Goal: Find specific page/section: Find specific page/section

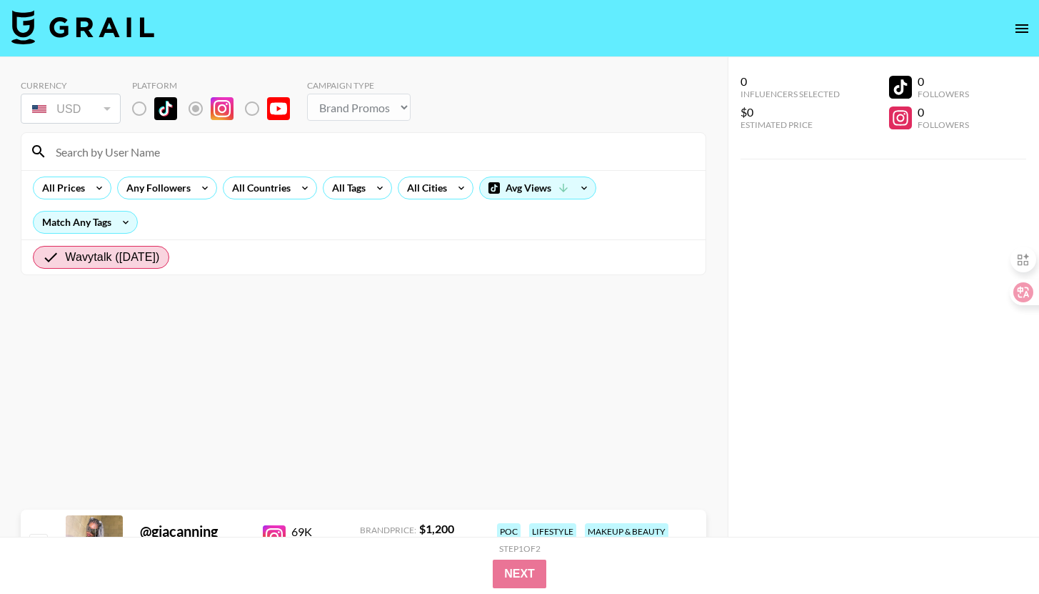
select select "Brand"
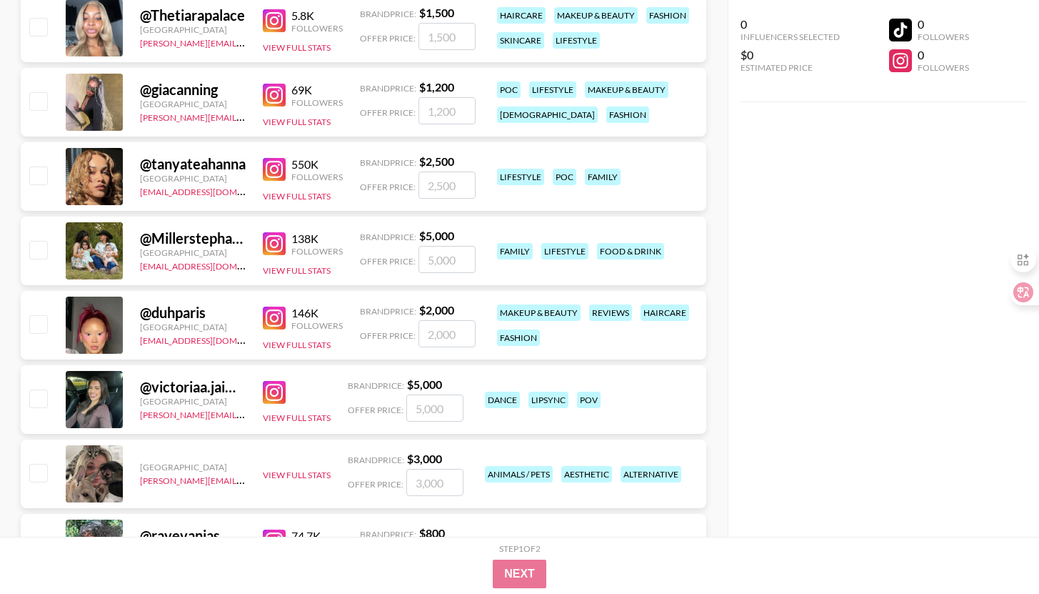
scroll to position [448, 0]
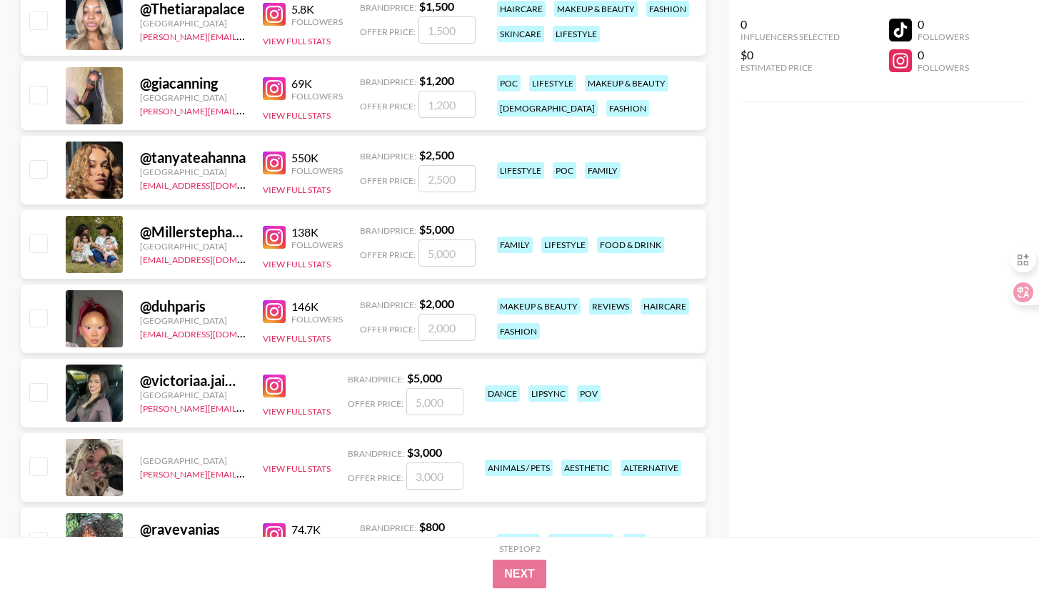
click at [104, 316] on div at bounding box center [94, 318] width 57 height 57
click at [277, 310] on img at bounding box center [274, 311] width 23 height 23
click at [273, 386] on img at bounding box center [274, 385] width 23 height 23
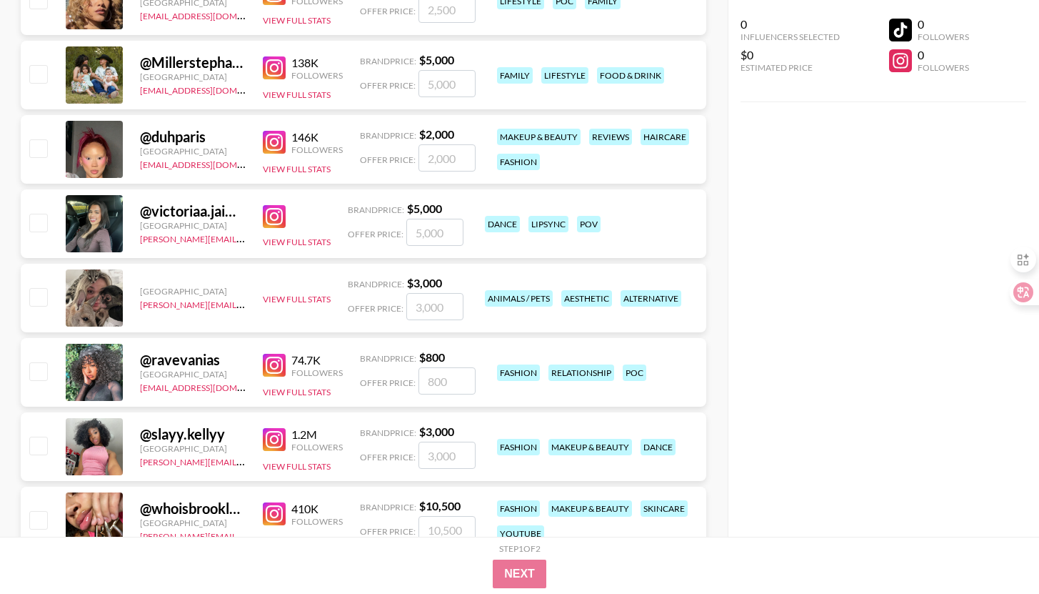
scroll to position [634, 0]
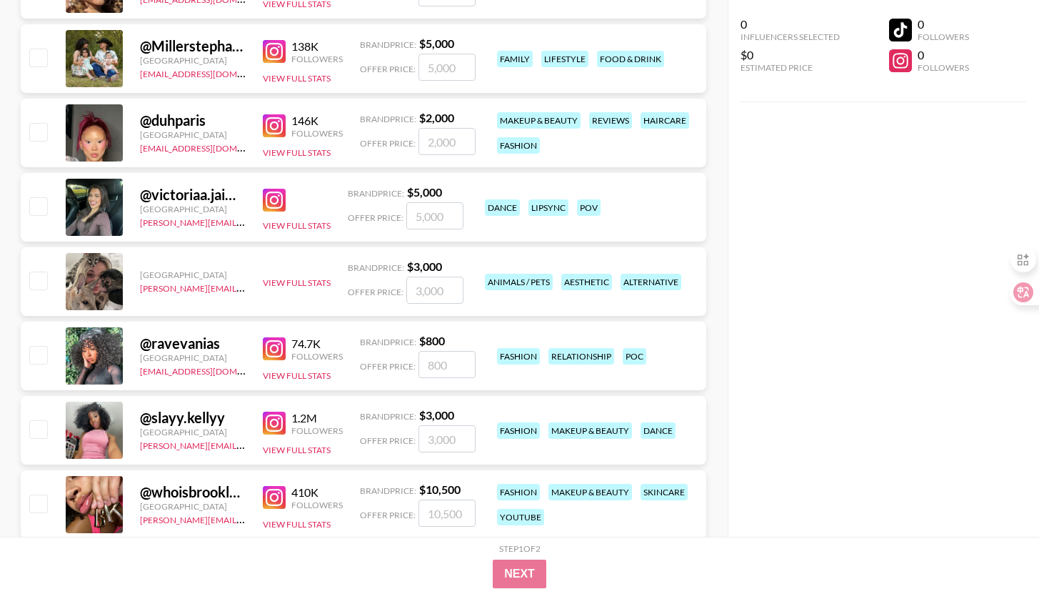
click at [274, 349] on img at bounding box center [274, 348] width 23 height 23
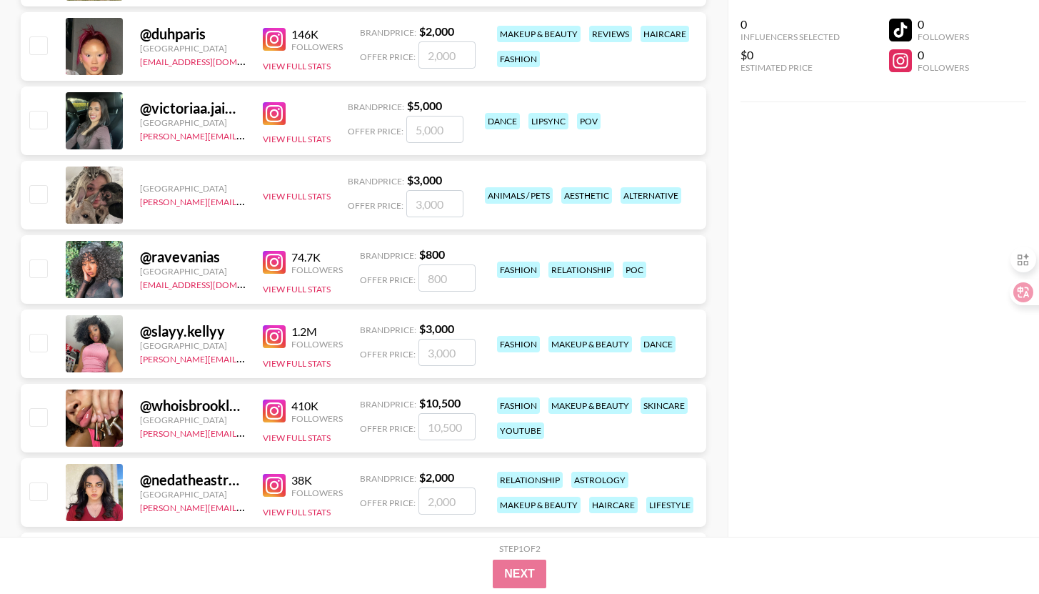
scroll to position [721, 0]
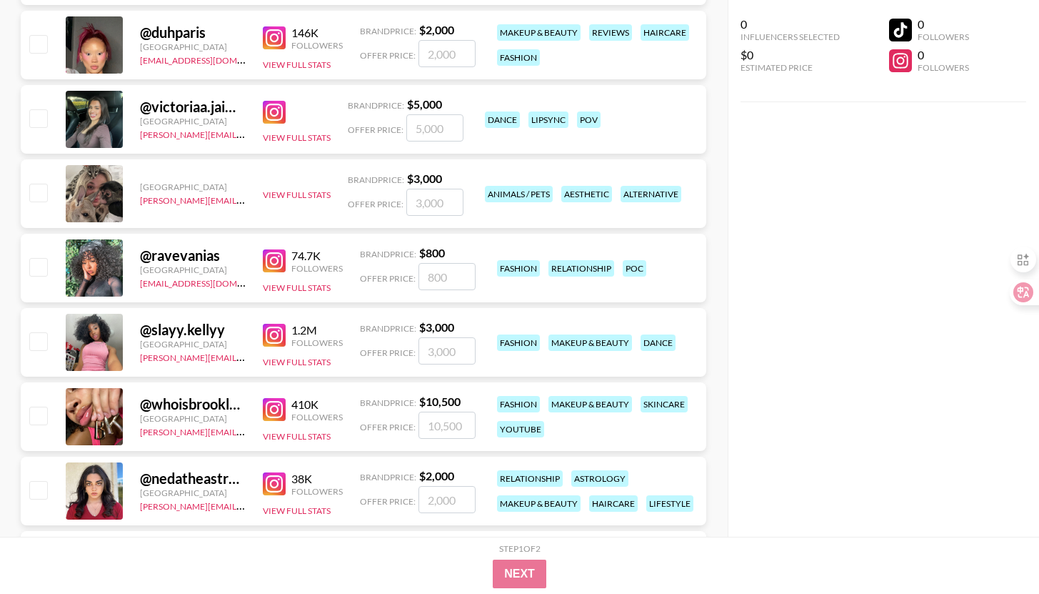
click at [277, 334] on img at bounding box center [274, 335] width 23 height 23
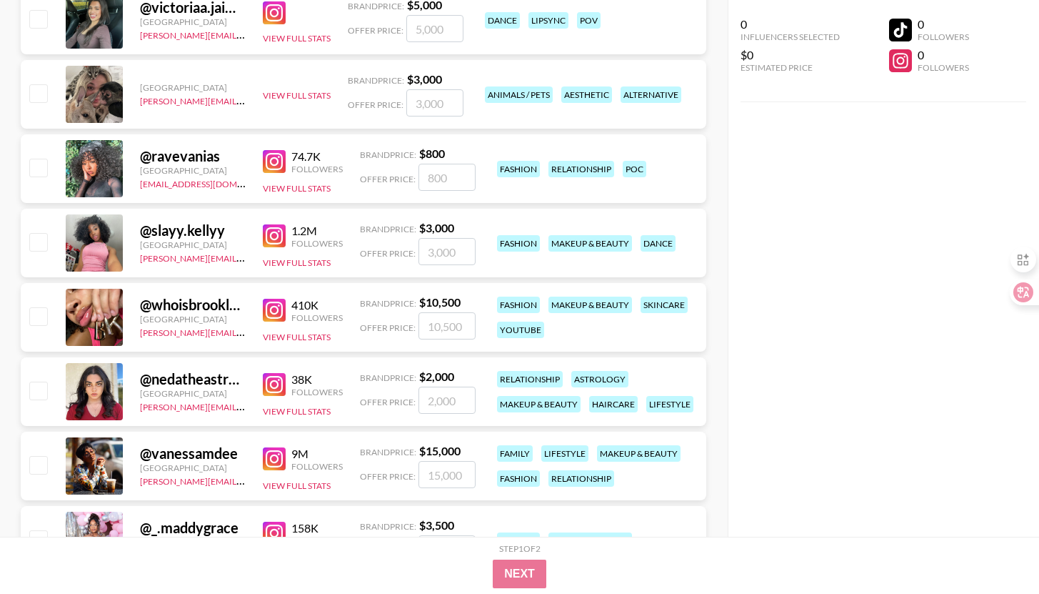
scroll to position [826, 0]
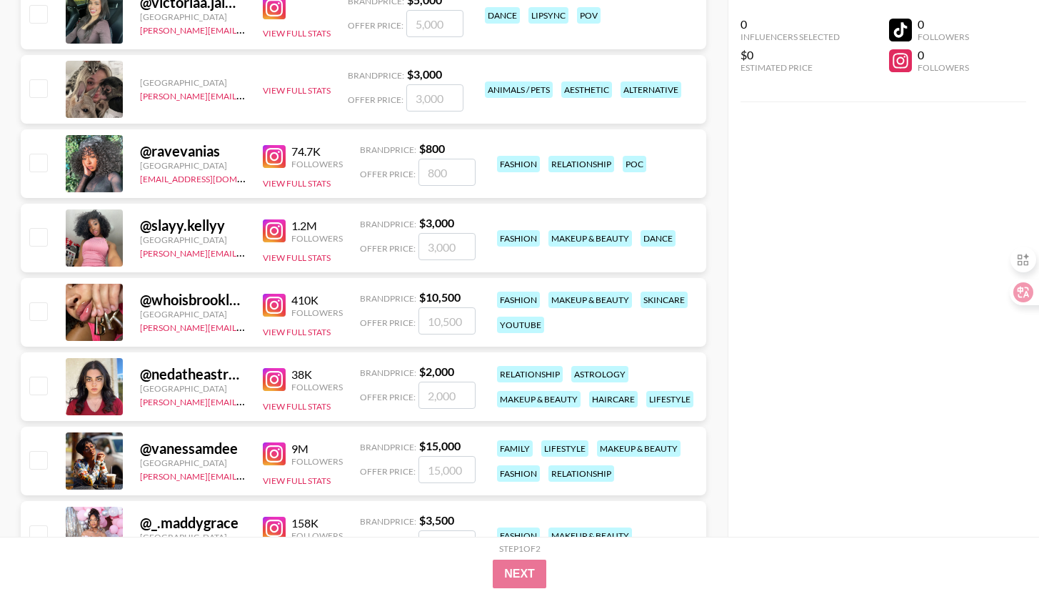
click at [274, 231] on img at bounding box center [274, 230] width 23 height 23
click at [276, 307] on img at bounding box center [274, 305] width 23 height 23
click at [283, 374] on img at bounding box center [274, 379] width 23 height 23
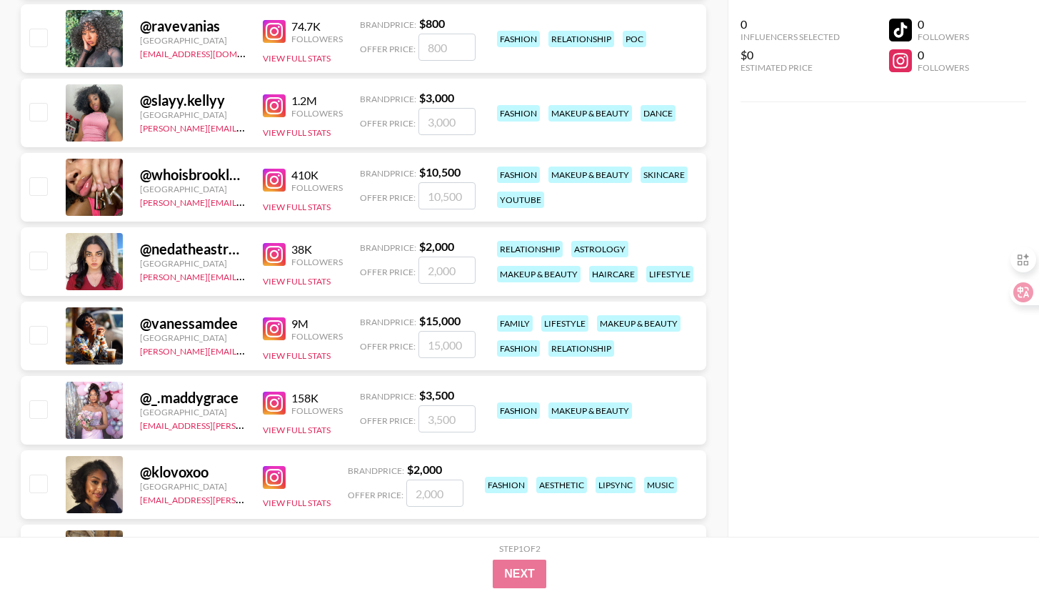
scroll to position [954, 0]
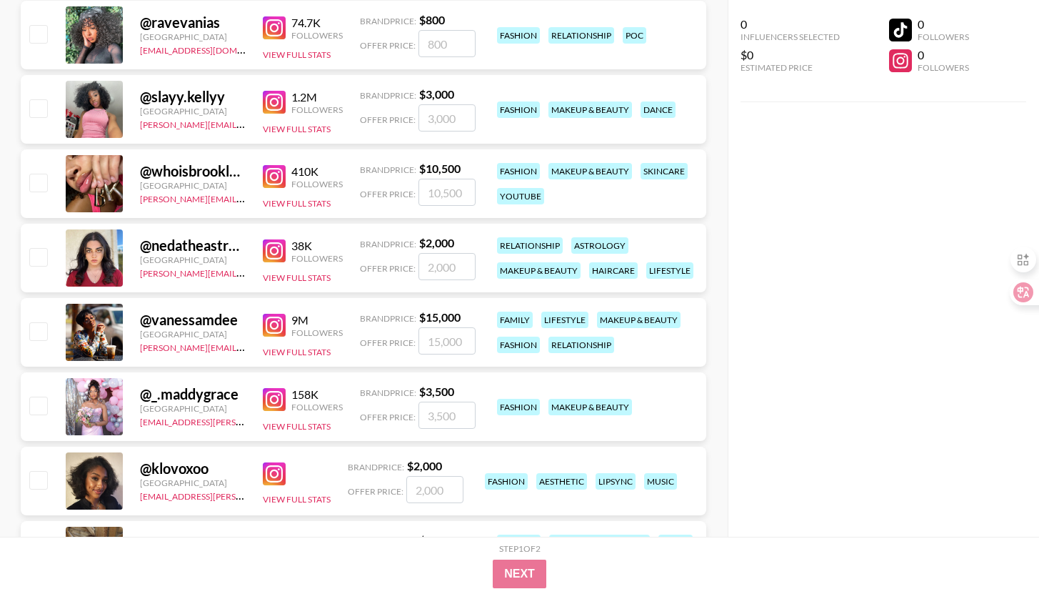
click at [276, 324] on img at bounding box center [274, 325] width 23 height 23
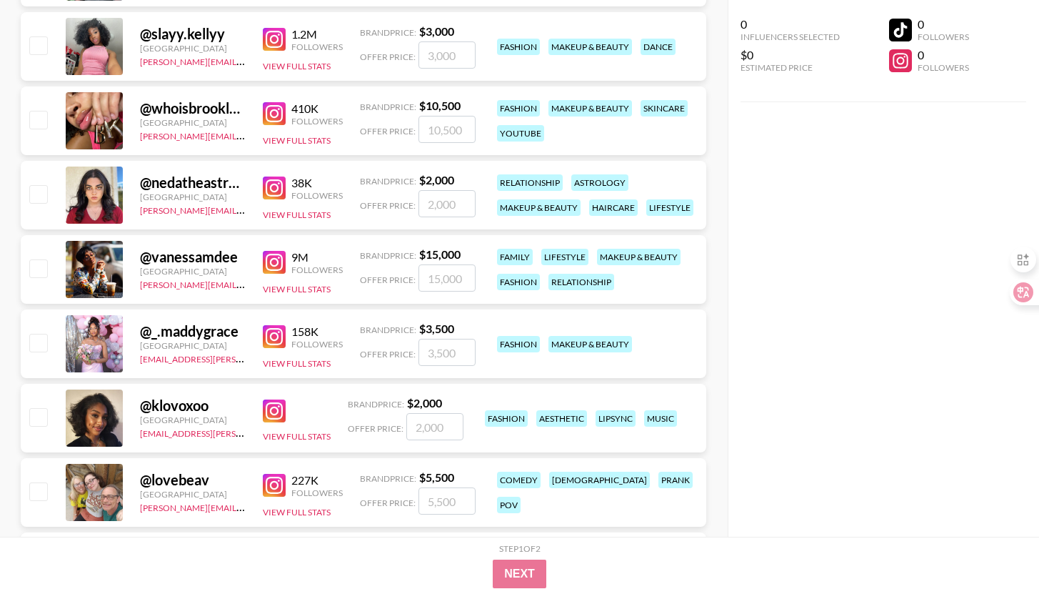
scroll to position [1019, 0]
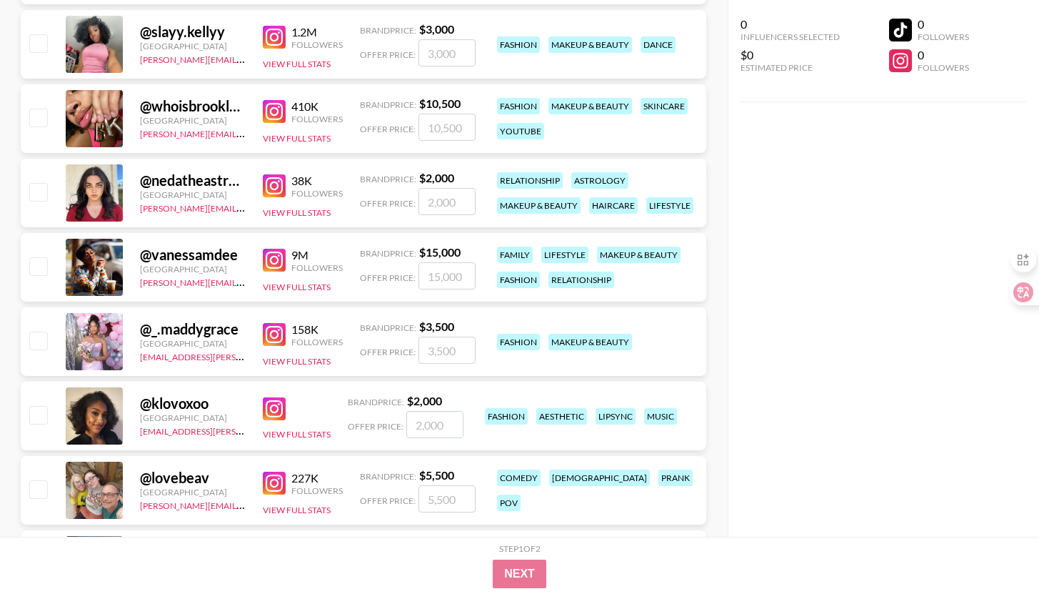
click at [277, 335] on img at bounding box center [274, 334] width 23 height 23
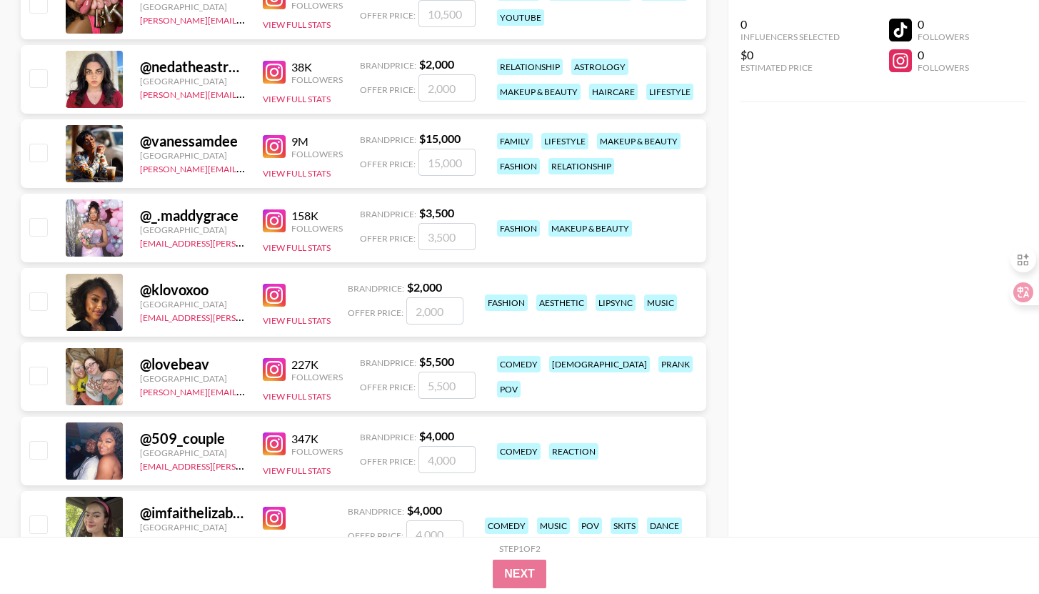
scroll to position [1137, 0]
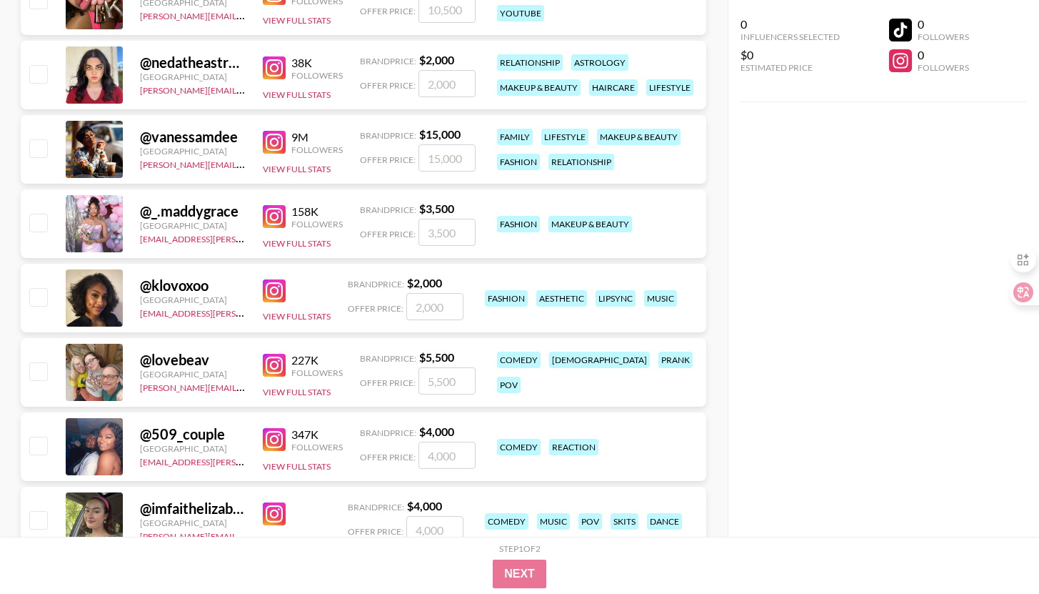
click at [271, 292] on img at bounding box center [274, 290] width 23 height 23
click at [274, 370] on img at bounding box center [274, 365] width 23 height 23
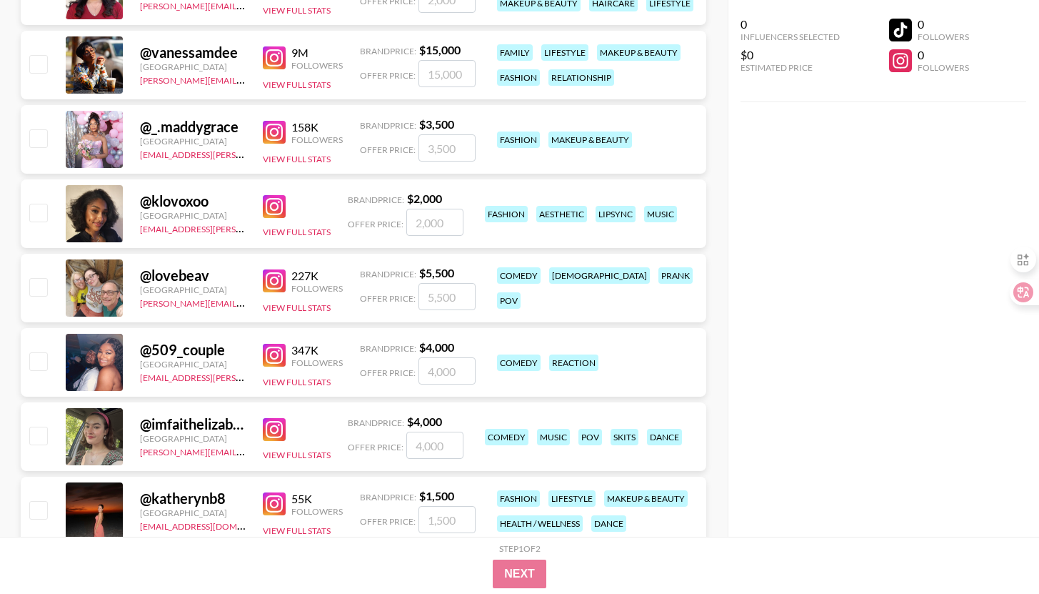
scroll to position [1244, 0]
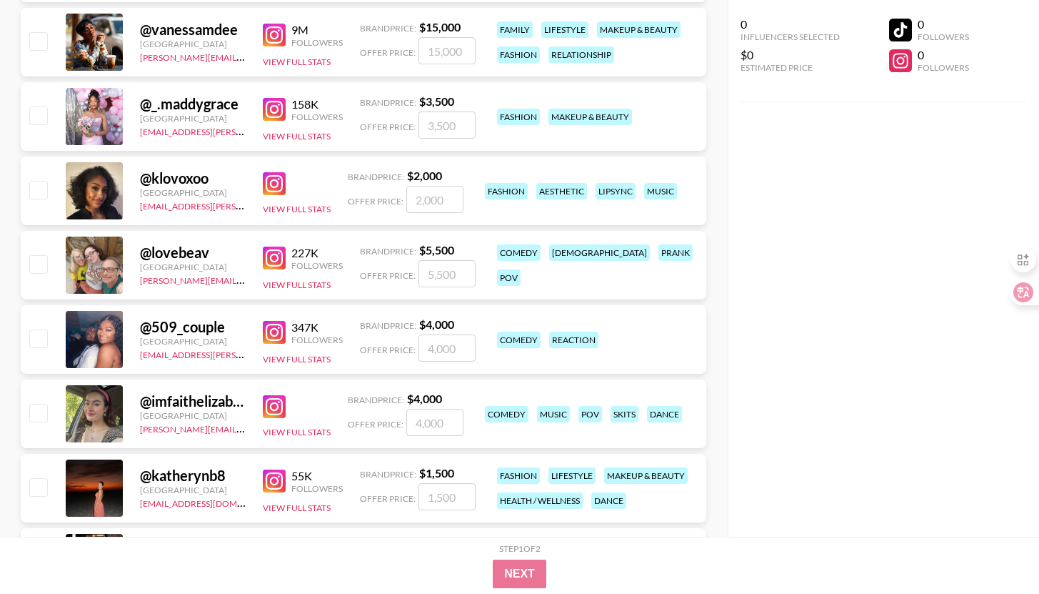
click at [277, 409] on img at bounding box center [274, 406] width 23 height 23
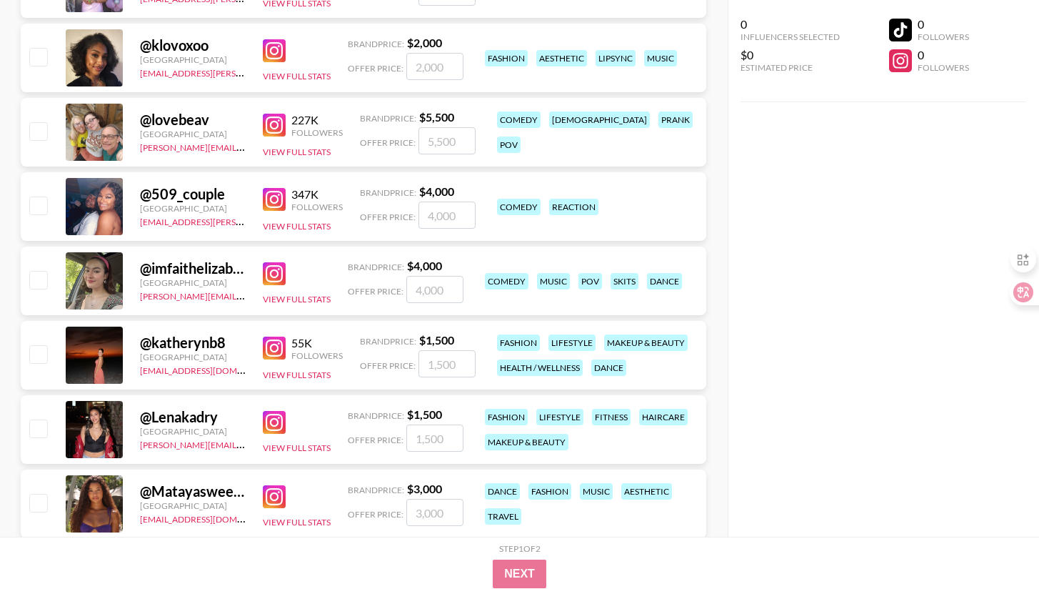
scroll to position [1385, 0]
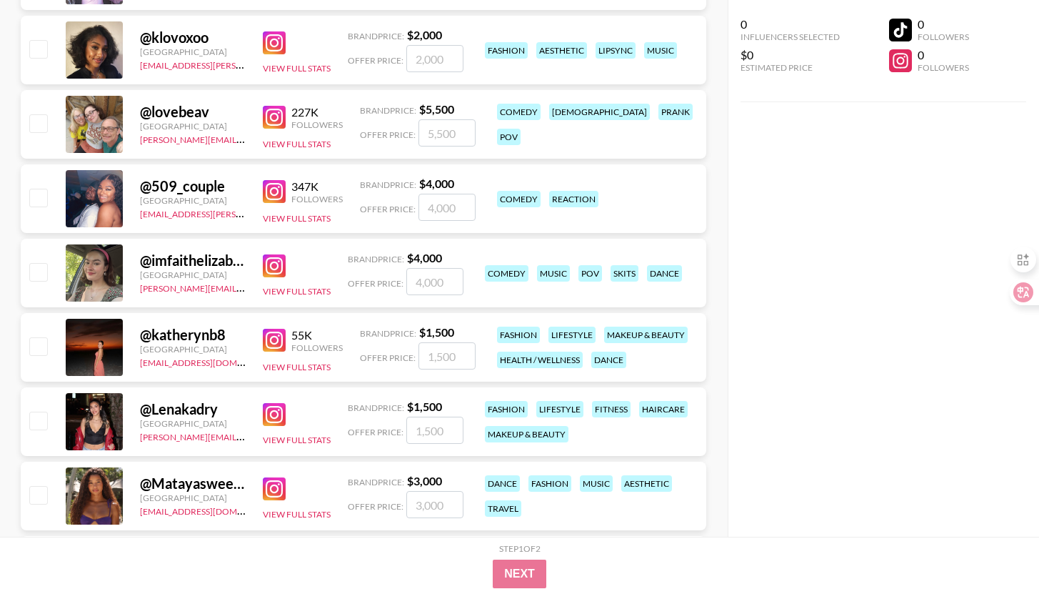
click at [274, 186] on img at bounding box center [274, 191] width 23 height 23
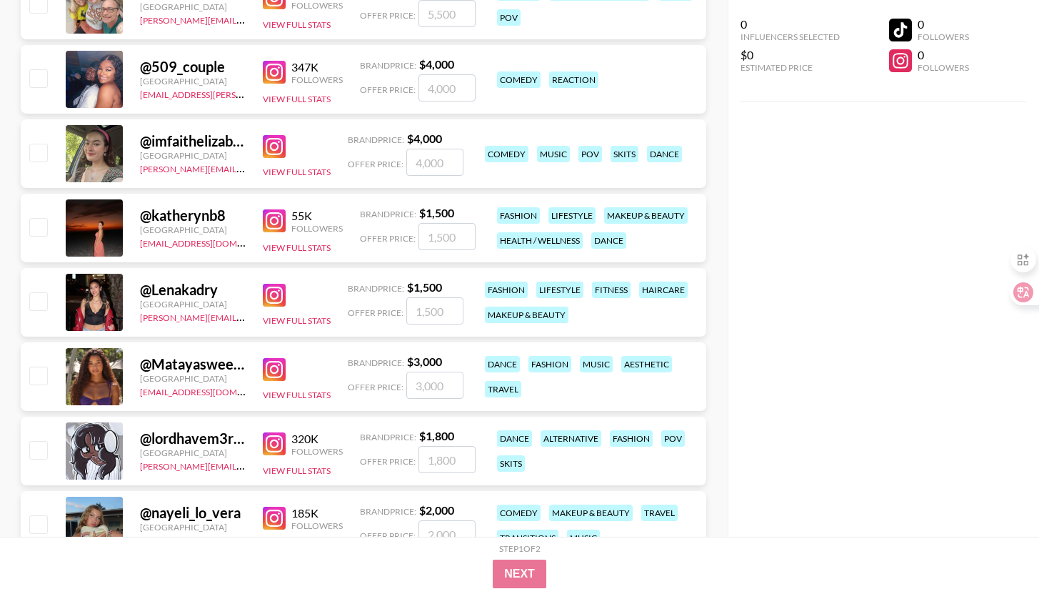
scroll to position [1508, 0]
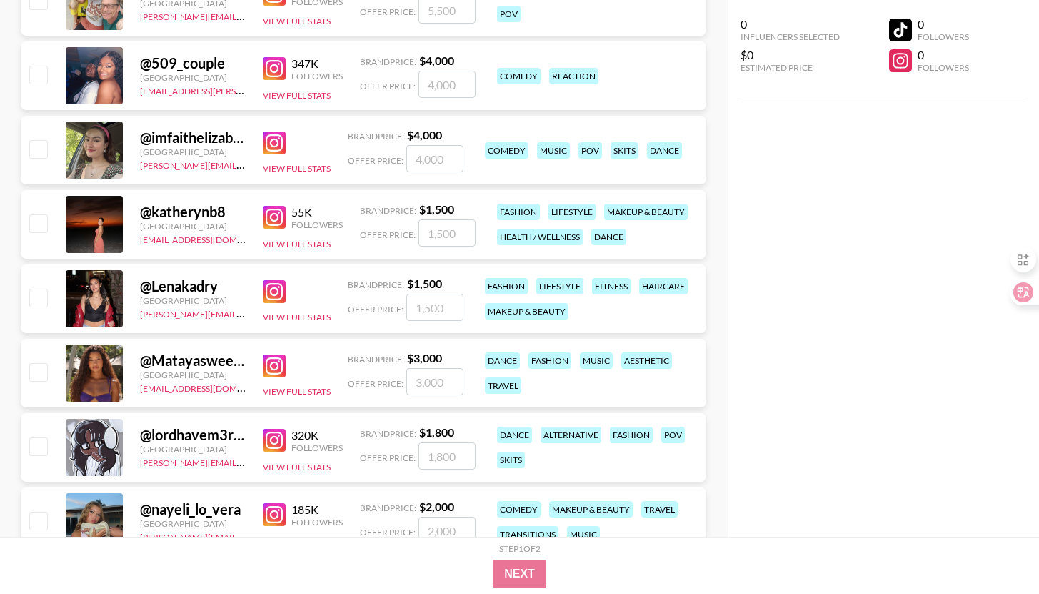
click at [280, 291] on img at bounding box center [274, 291] width 23 height 23
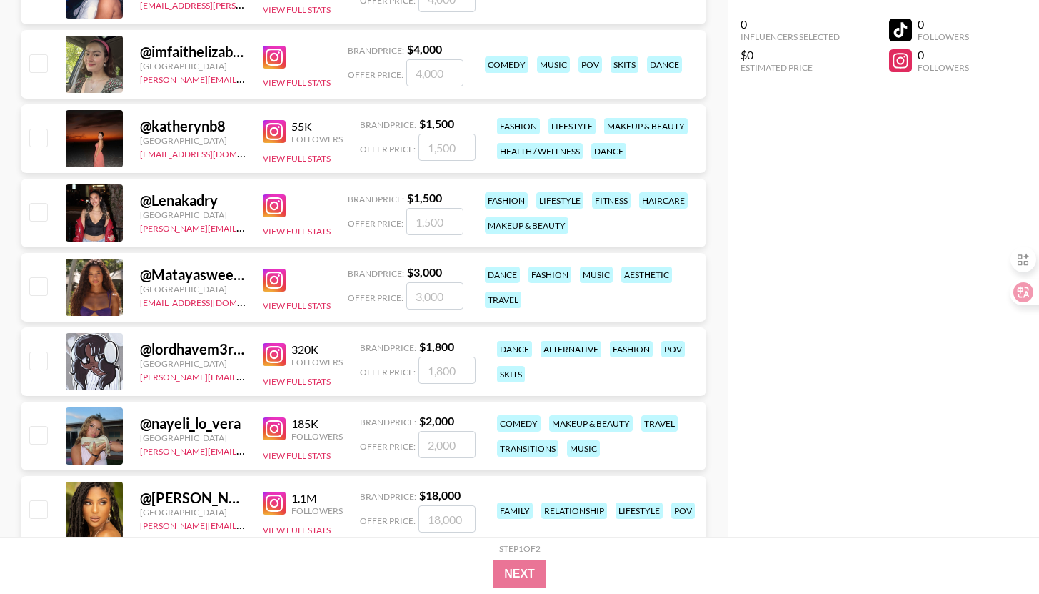
scroll to position [1598, 0]
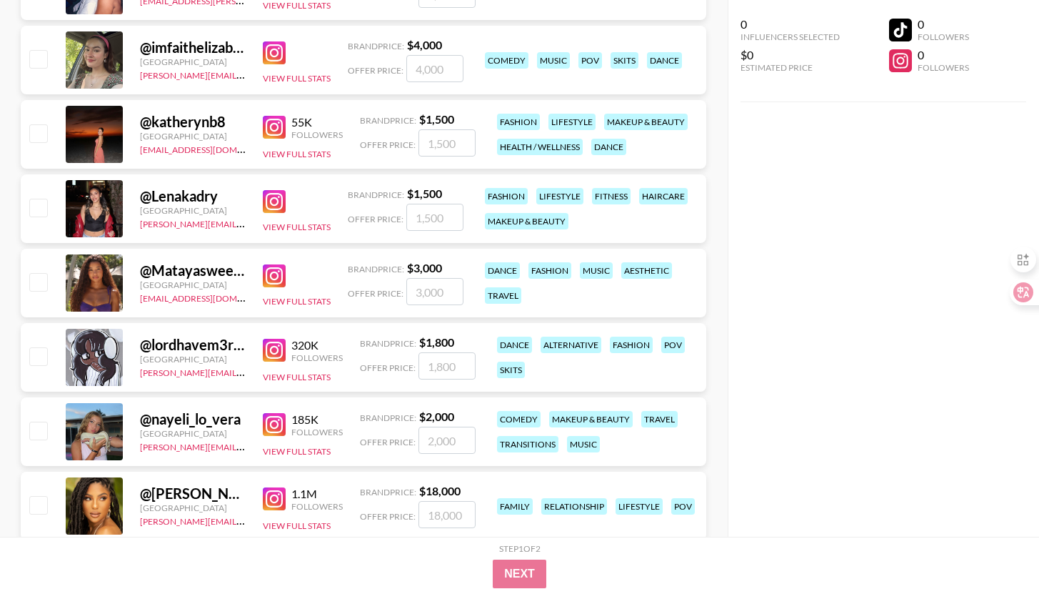
click at [276, 279] on img at bounding box center [274, 275] width 23 height 23
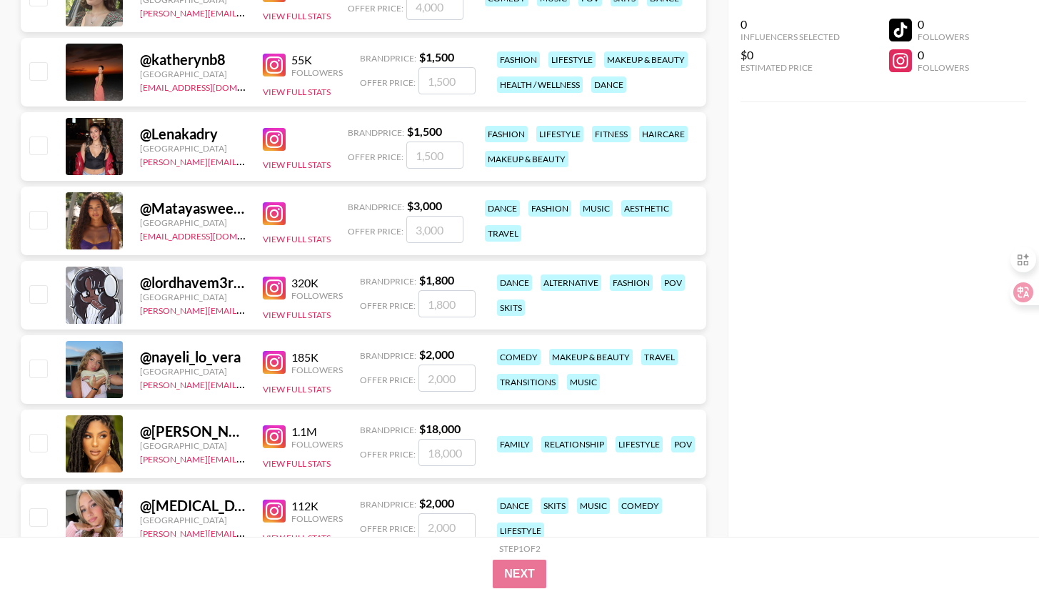
scroll to position [1661, 0]
click at [276, 284] on img at bounding box center [274, 287] width 23 height 23
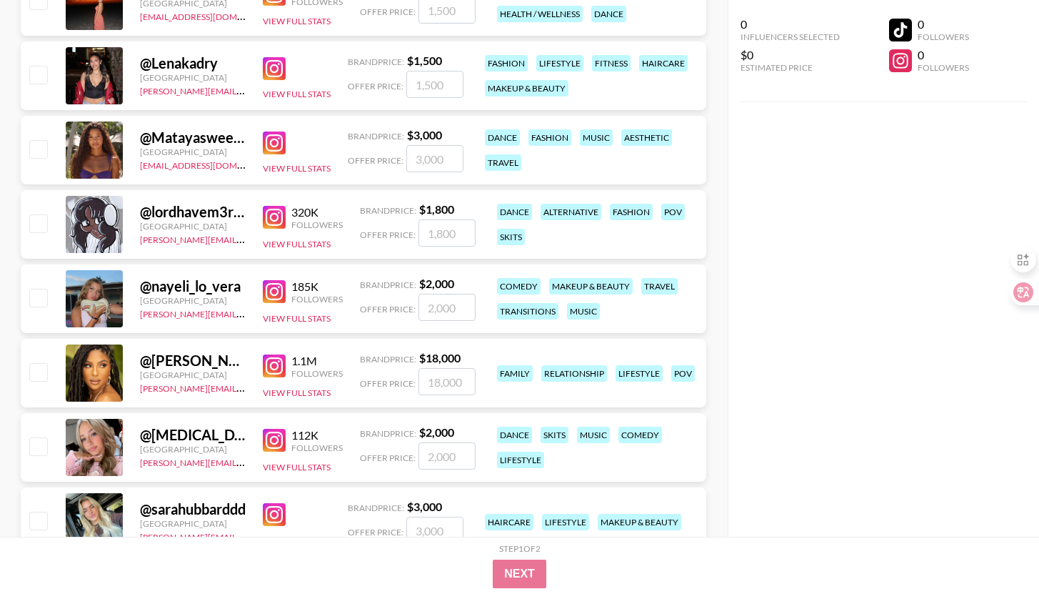
scroll to position [1732, 0]
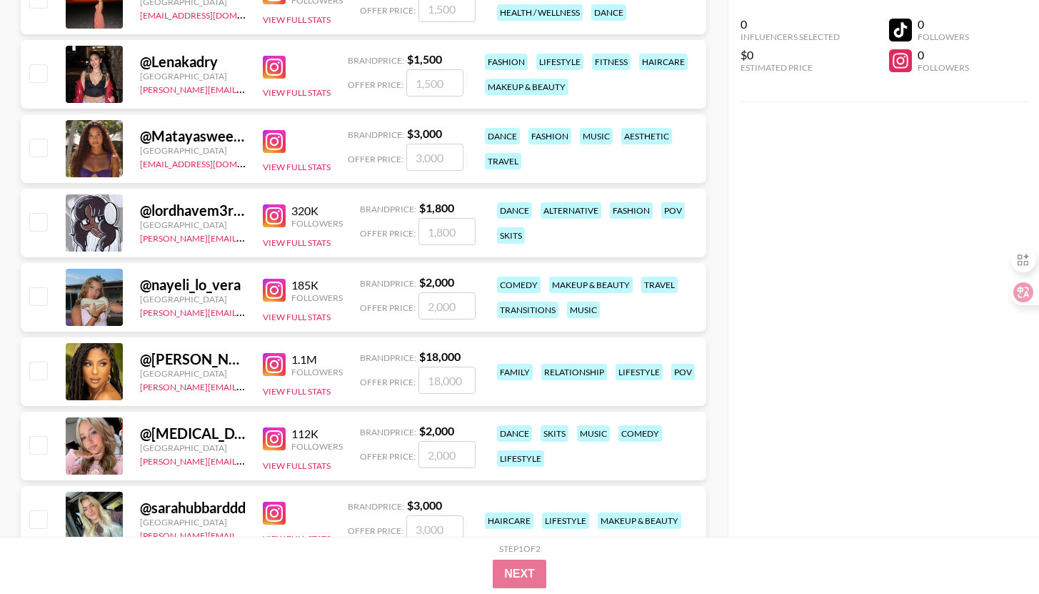
click at [271, 292] on img at bounding box center [274, 290] width 23 height 23
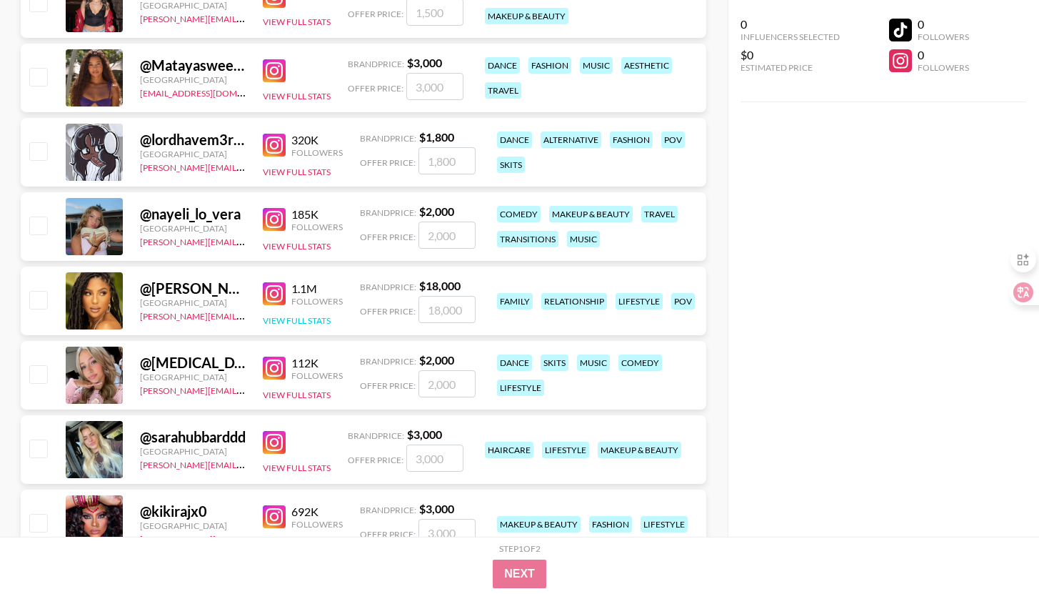
scroll to position [1804, 0]
click at [277, 369] on img at bounding box center [274, 367] width 23 height 23
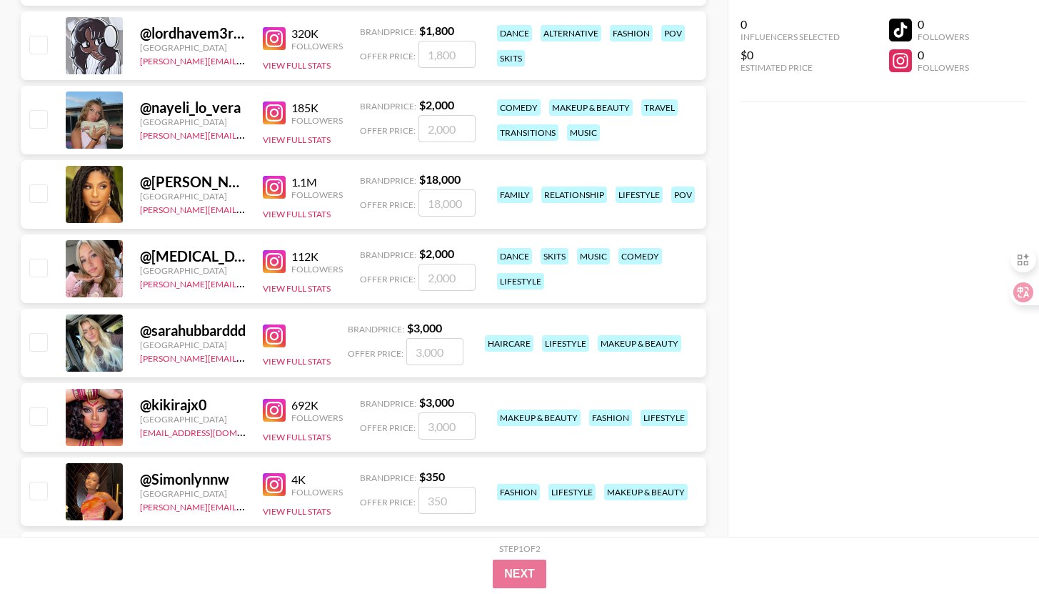
scroll to position [1915, 0]
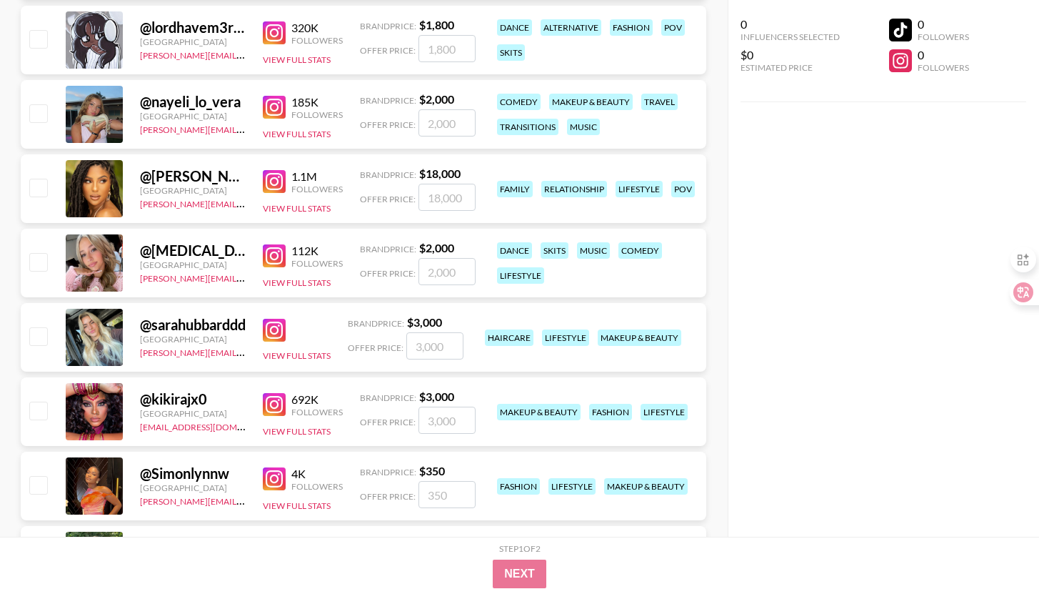
click at [266, 180] on img at bounding box center [274, 181] width 23 height 23
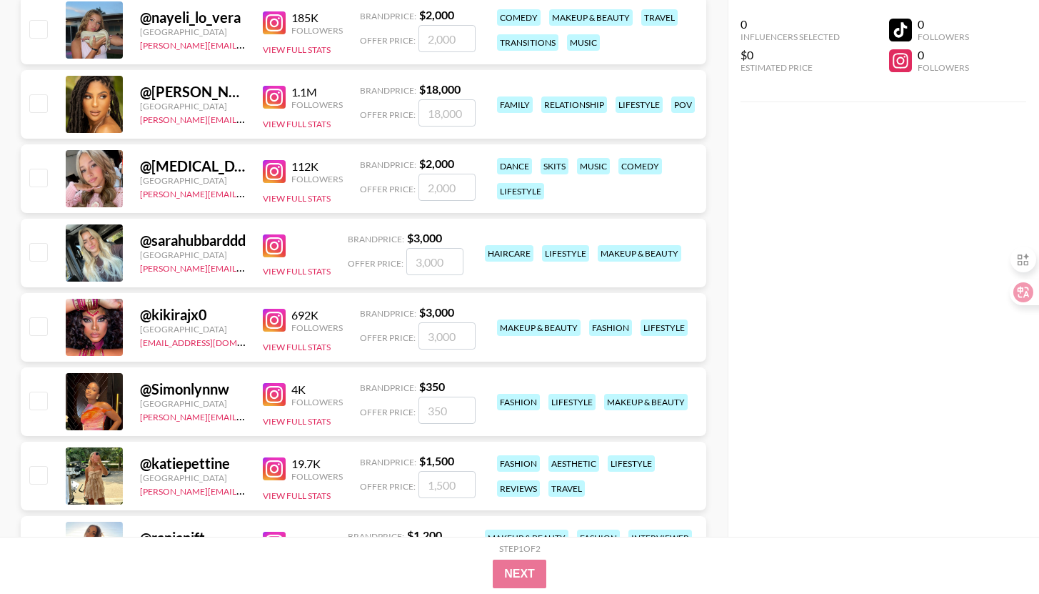
scroll to position [2002, 0]
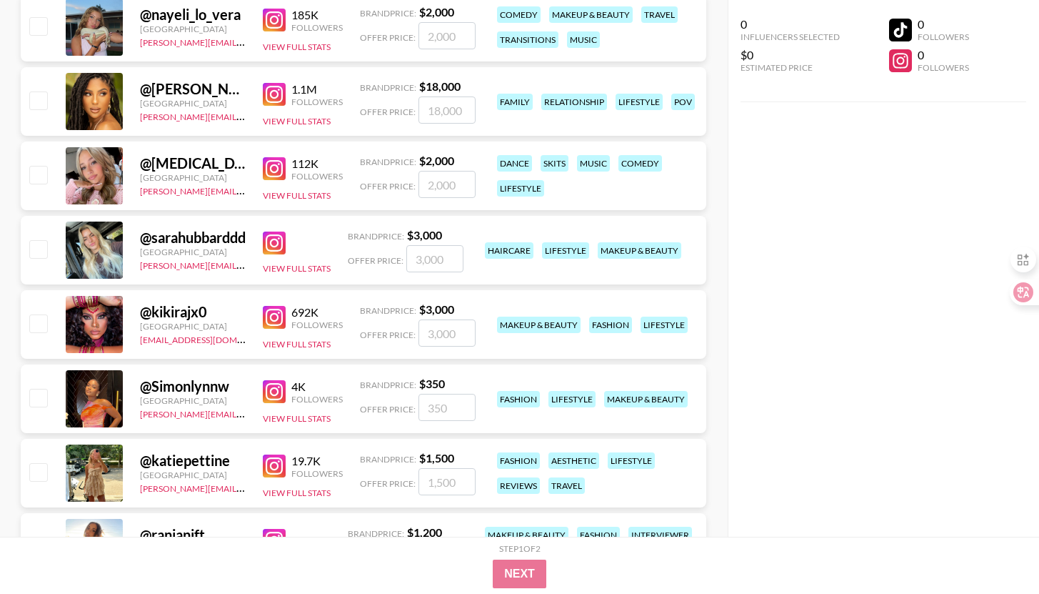
click at [274, 246] on img at bounding box center [274, 242] width 23 height 23
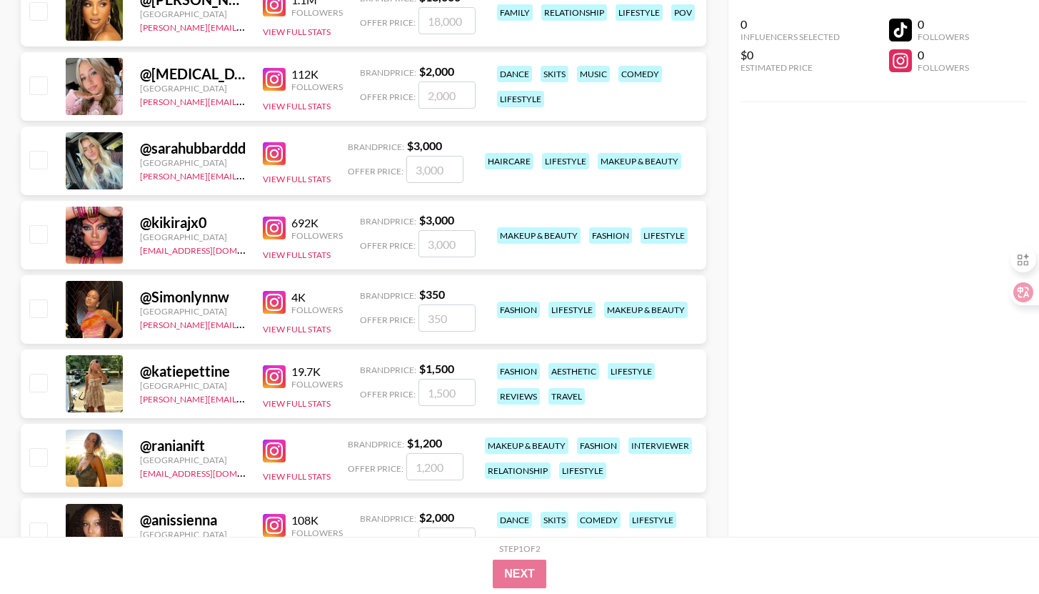
scroll to position [2094, 0]
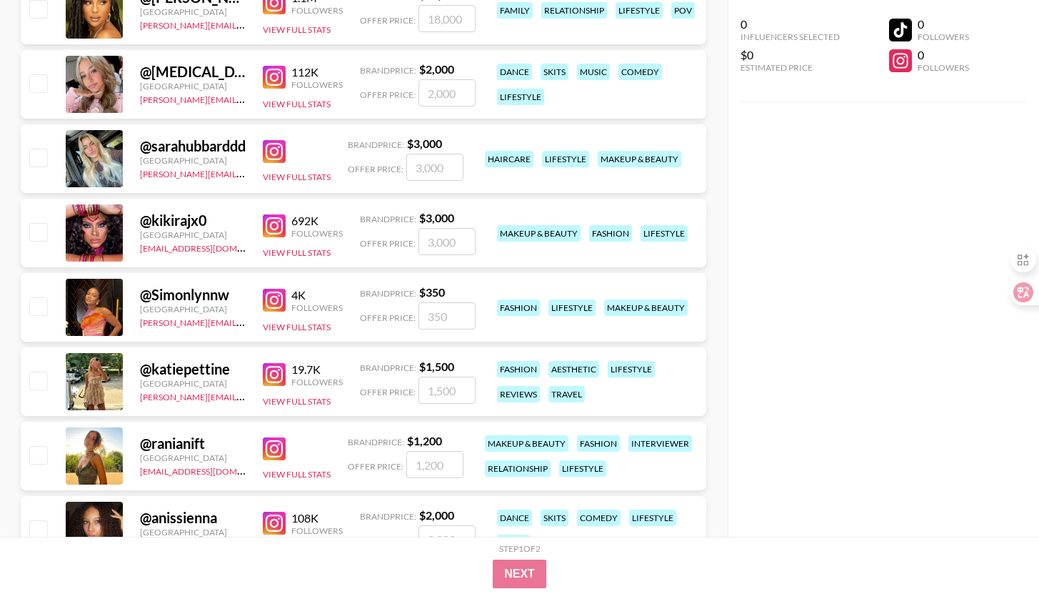
click at [279, 226] on img at bounding box center [274, 225] width 23 height 23
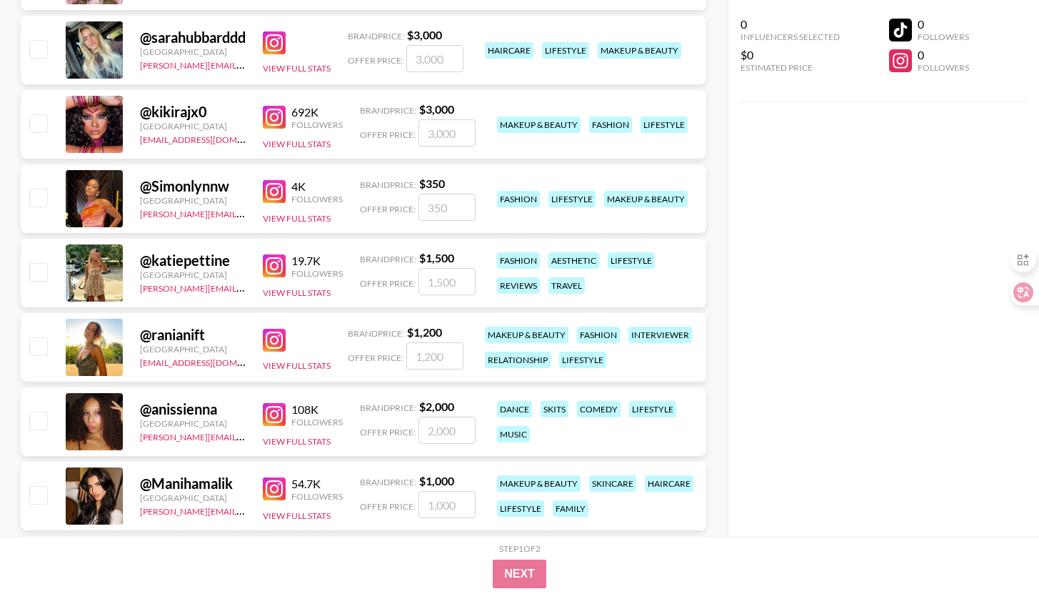
scroll to position [2204, 0]
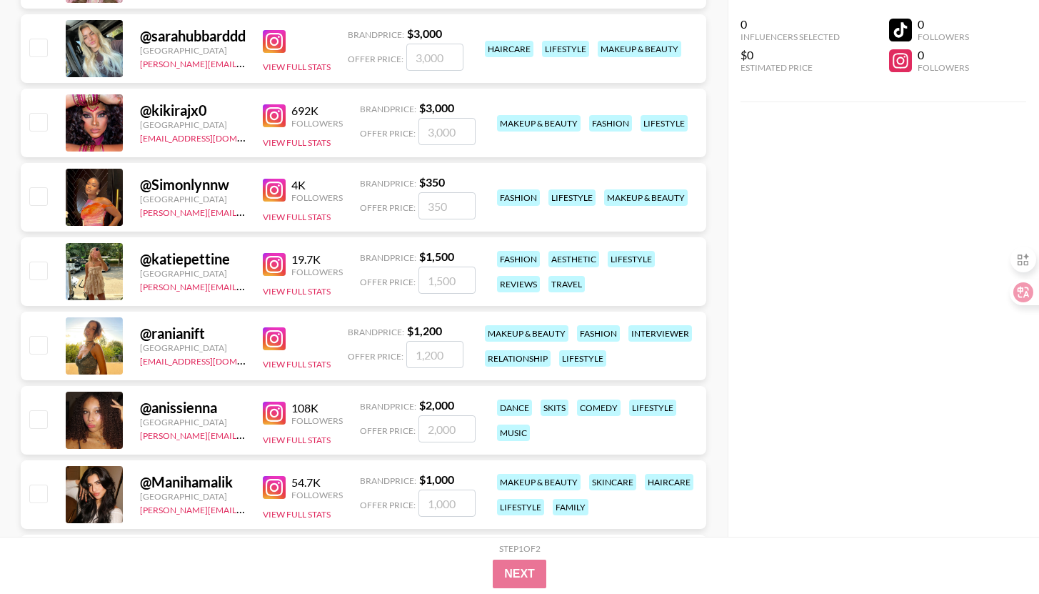
click at [280, 269] on img at bounding box center [274, 264] width 23 height 23
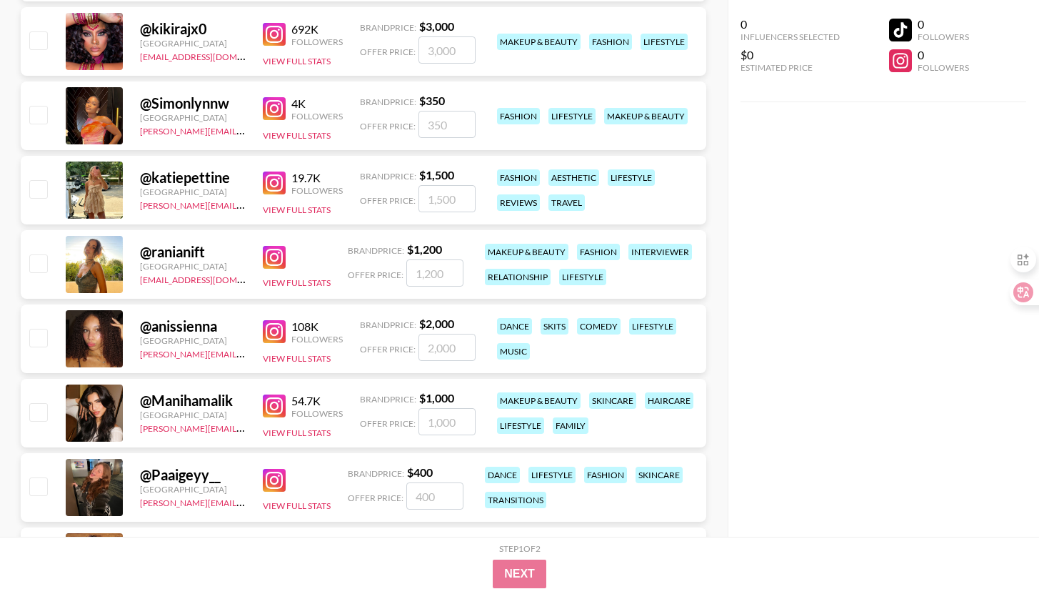
scroll to position [2294, 0]
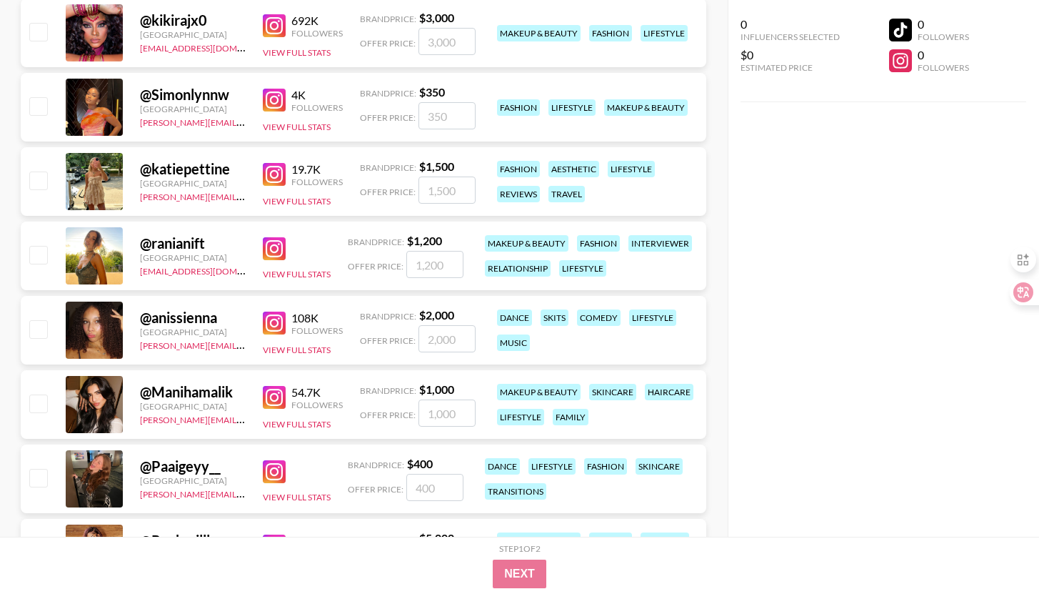
click at [280, 318] on img at bounding box center [274, 322] width 23 height 23
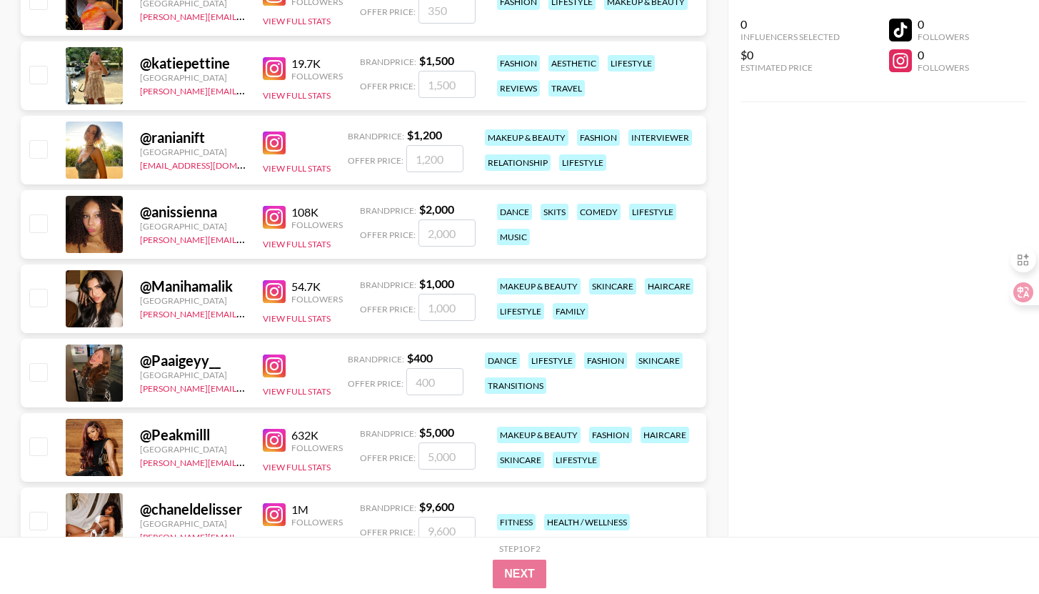
scroll to position [2406, 0]
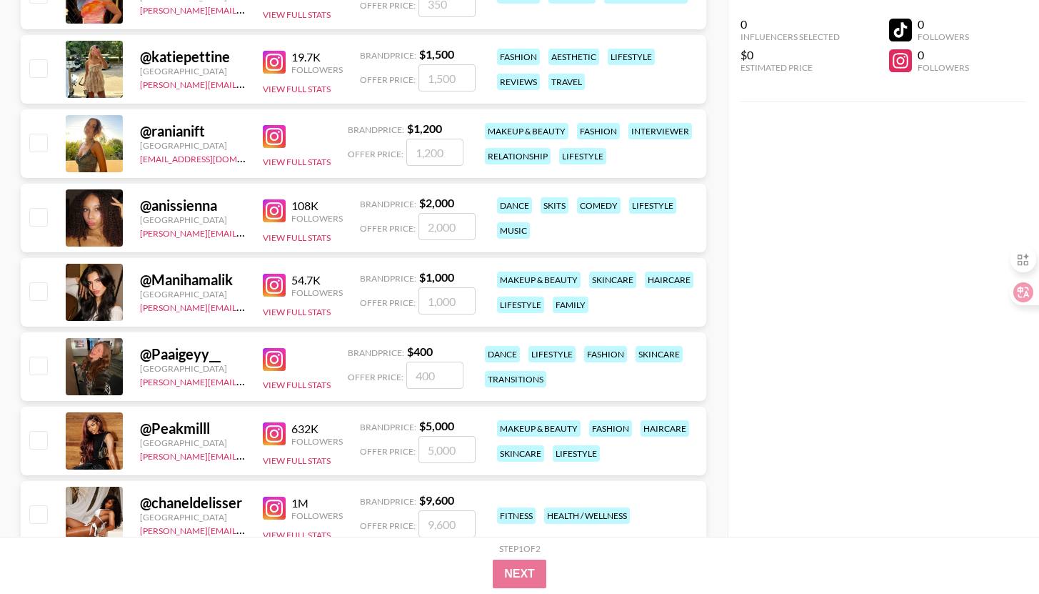
click at [280, 282] on img at bounding box center [274, 285] width 23 height 23
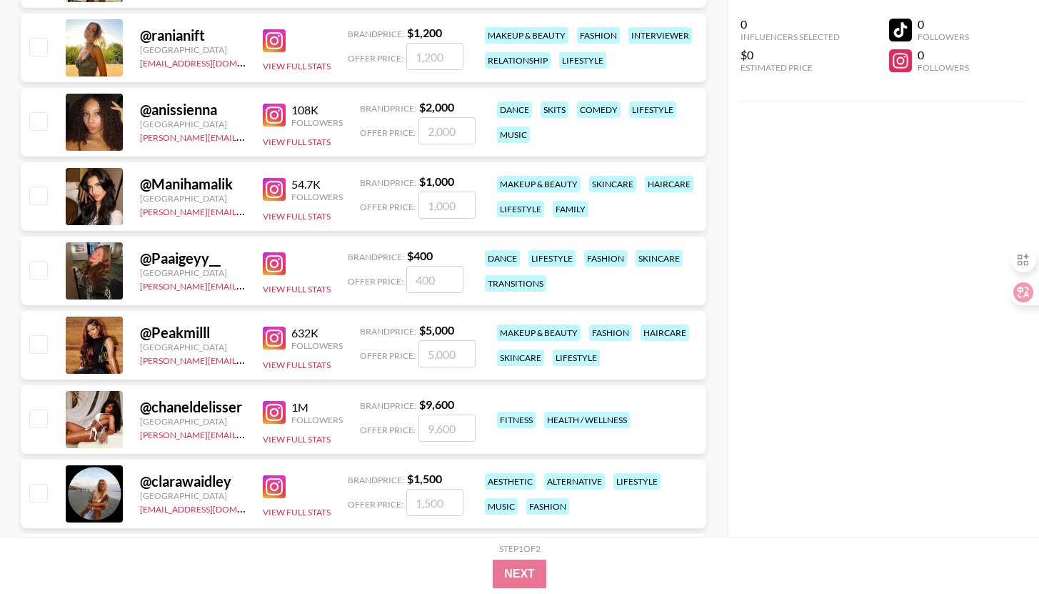
scroll to position [2504, 0]
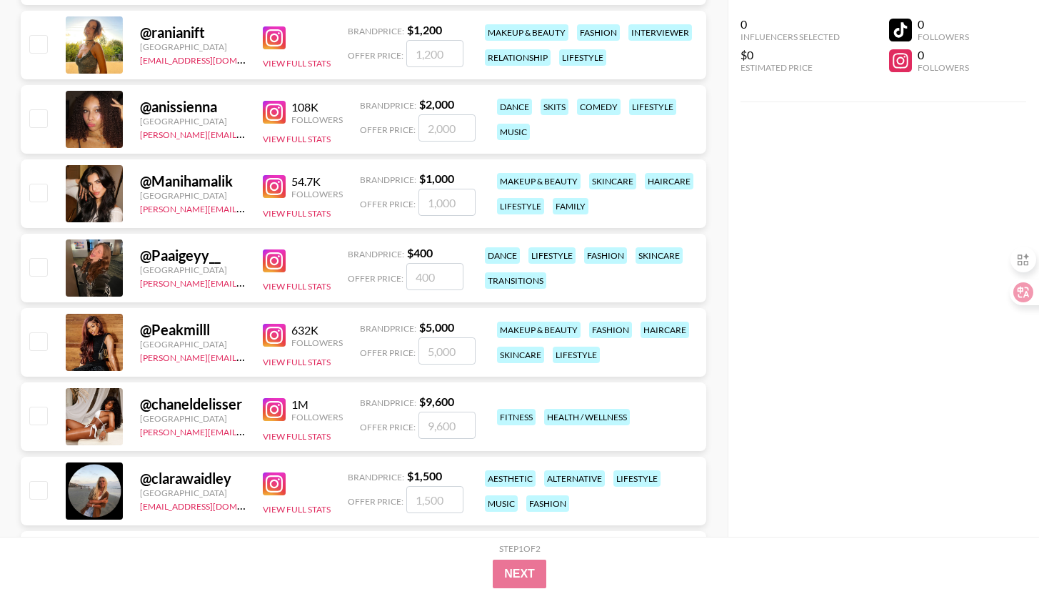
click at [274, 265] on img at bounding box center [274, 260] width 23 height 23
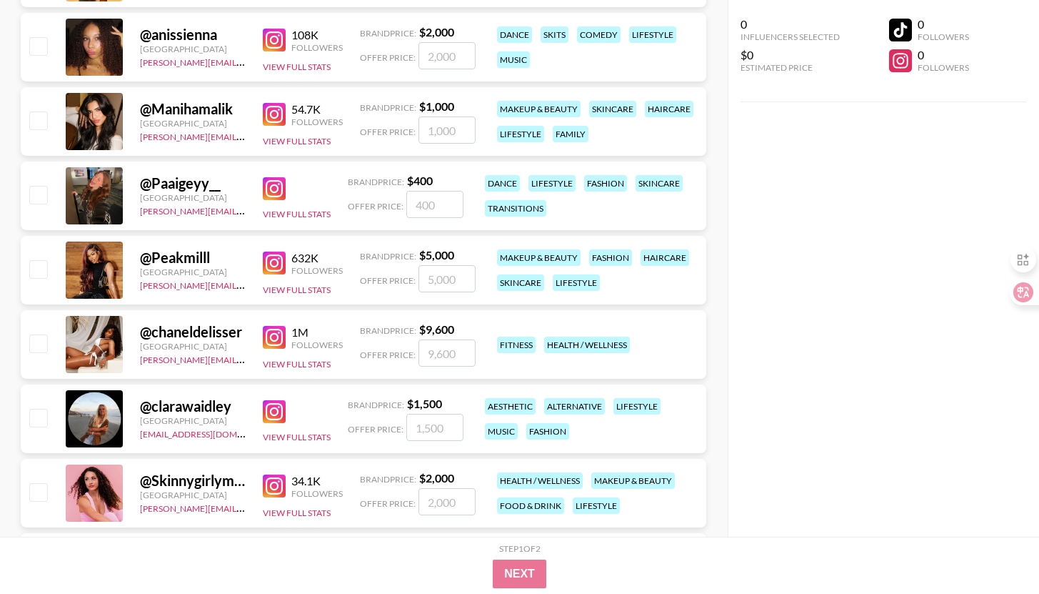
scroll to position [2577, 0]
click at [281, 336] on img at bounding box center [274, 336] width 23 height 23
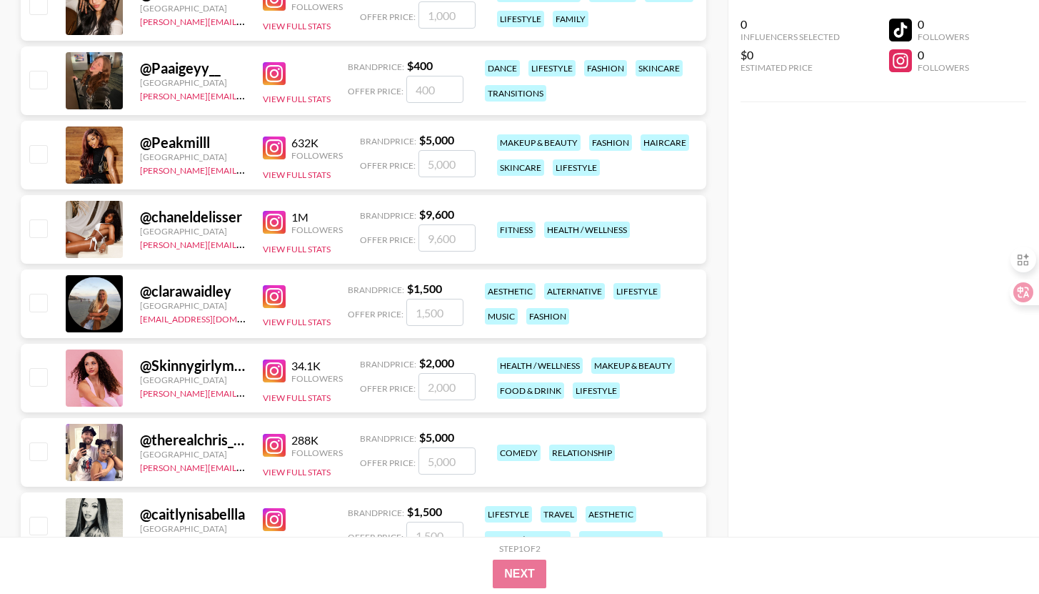
scroll to position [2704, 0]
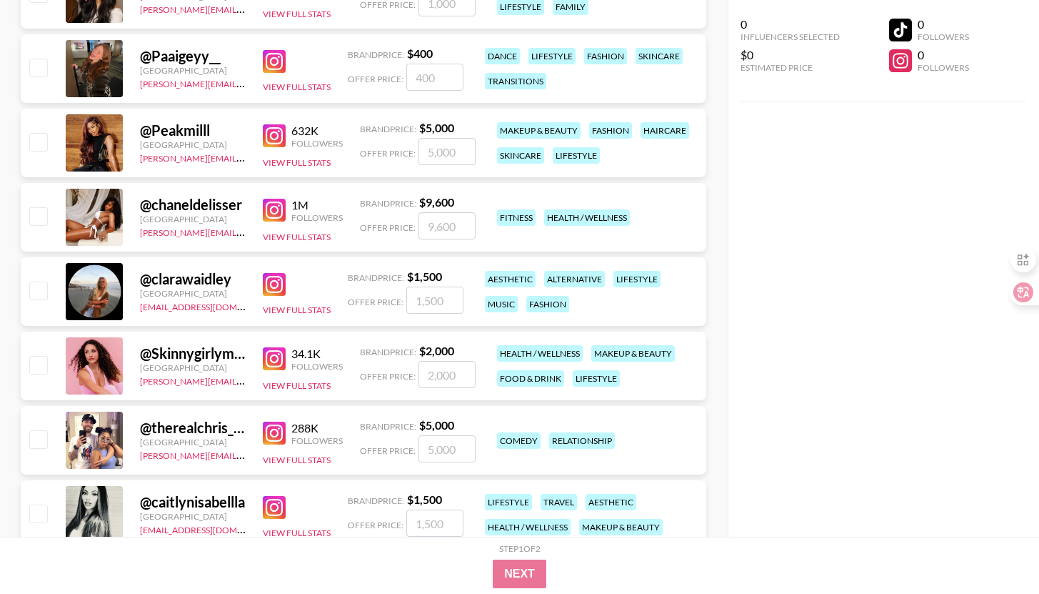
click at [277, 286] on img at bounding box center [274, 284] width 23 height 23
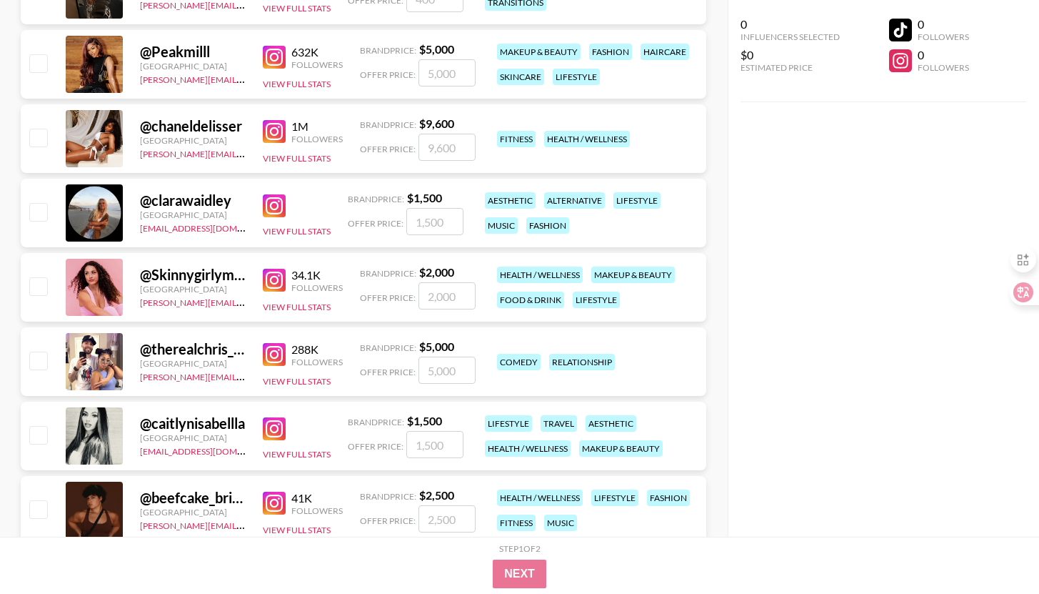
scroll to position [2787, 0]
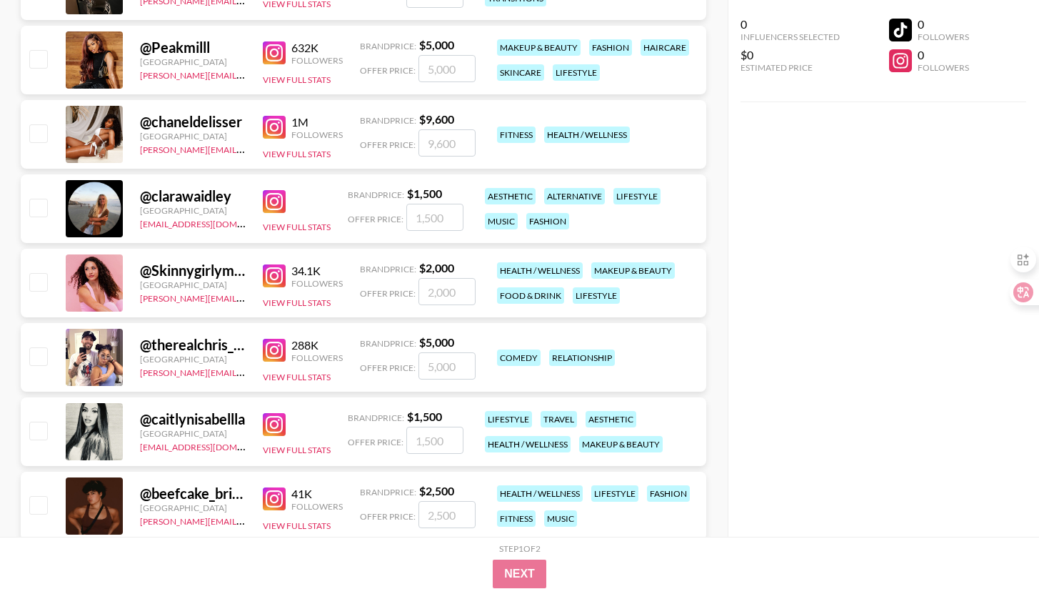
click at [276, 275] on img at bounding box center [274, 275] width 23 height 23
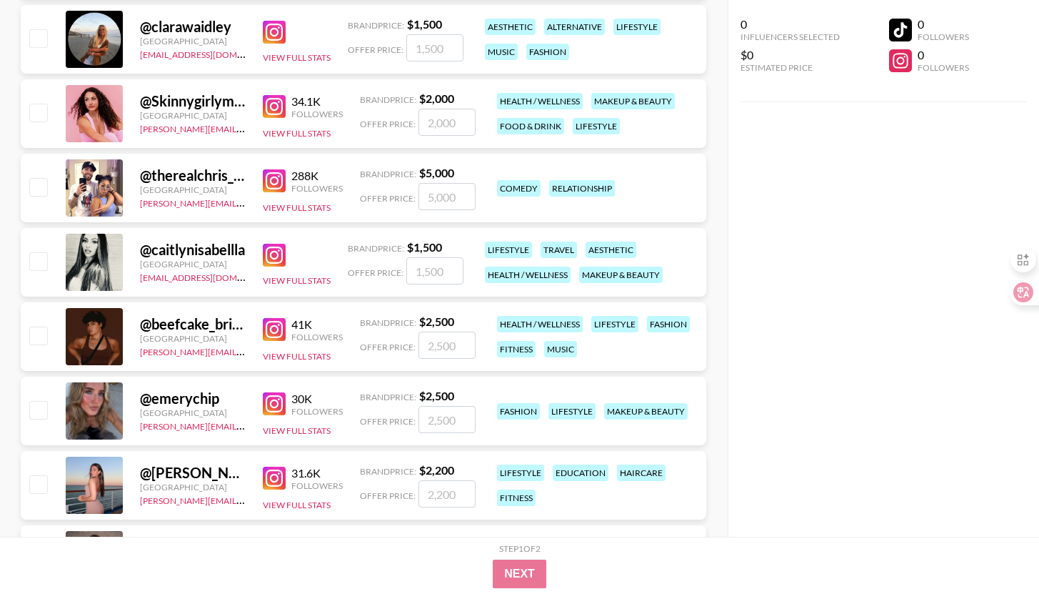
scroll to position [2957, 0]
click at [273, 331] on img at bounding box center [274, 328] width 23 height 23
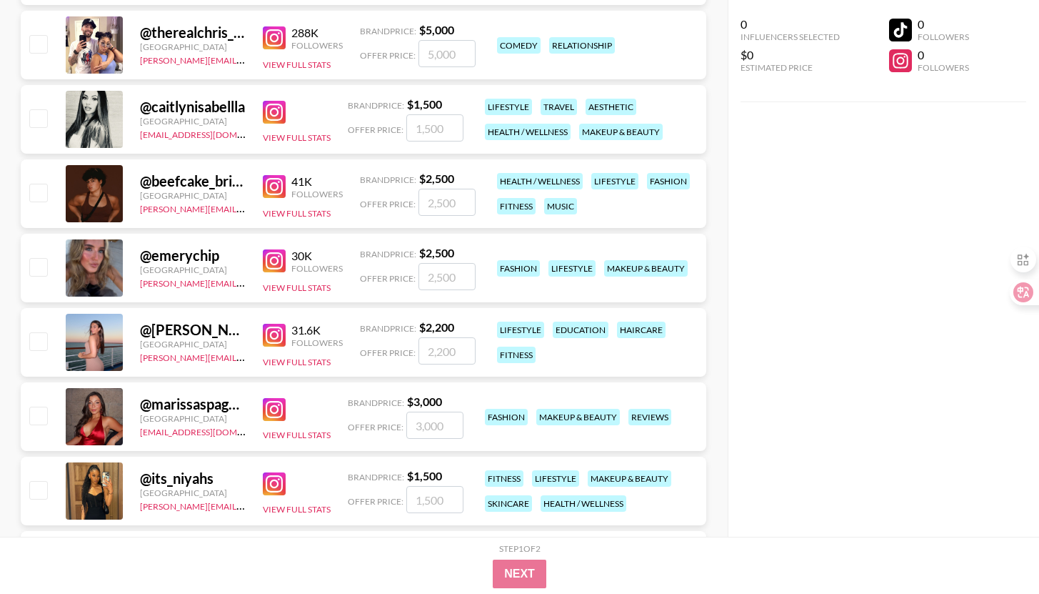
scroll to position [3109, 0]
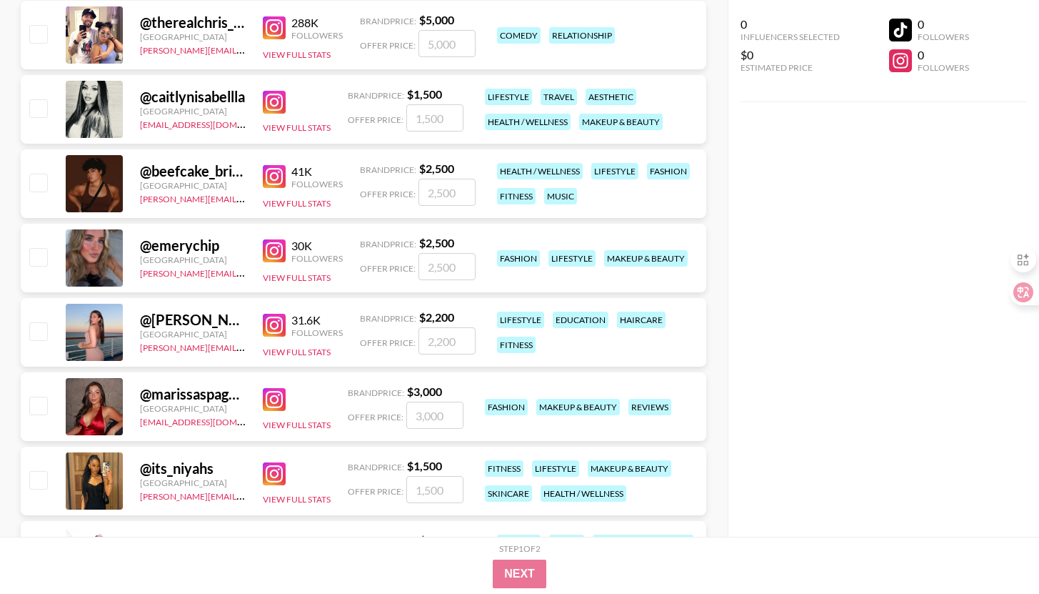
click at [269, 400] on img at bounding box center [274, 399] width 23 height 23
click at [273, 395] on img at bounding box center [274, 399] width 23 height 23
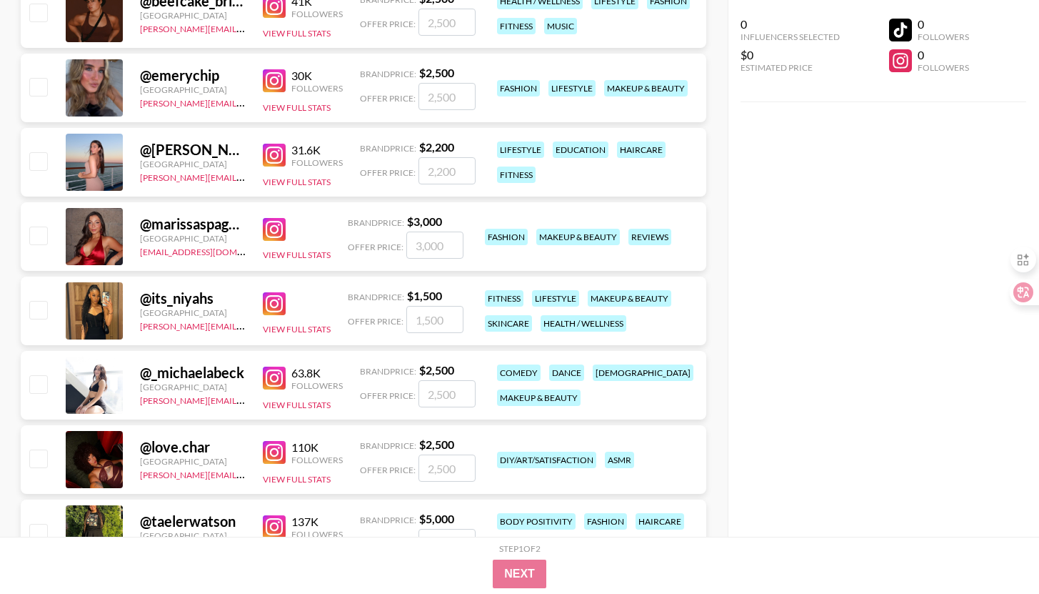
scroll to position [3292, 0]
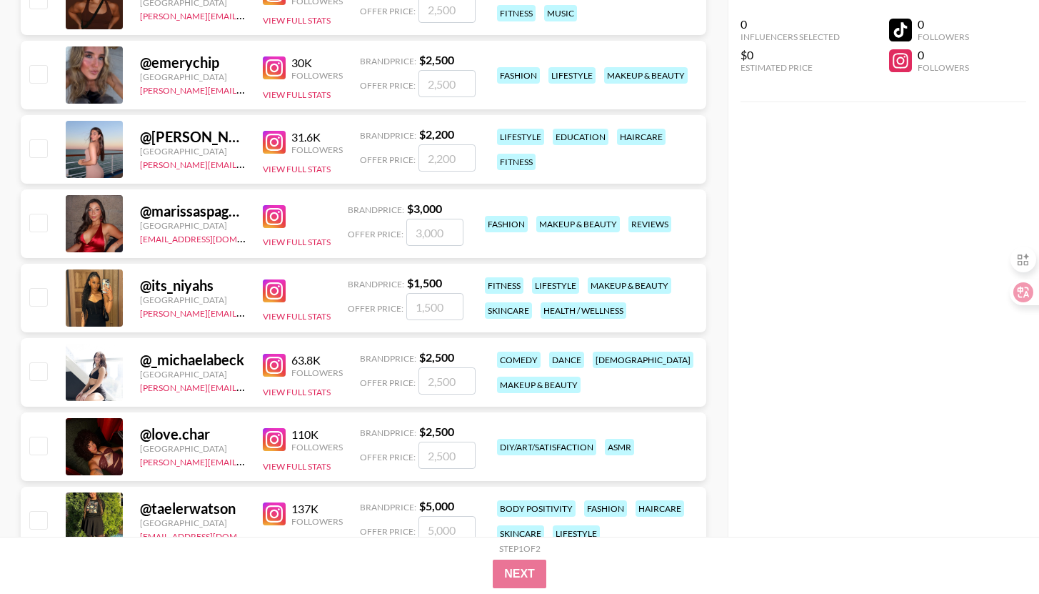
click at [274, 295] on img at bounding box center [274, 290] width 23 height 23
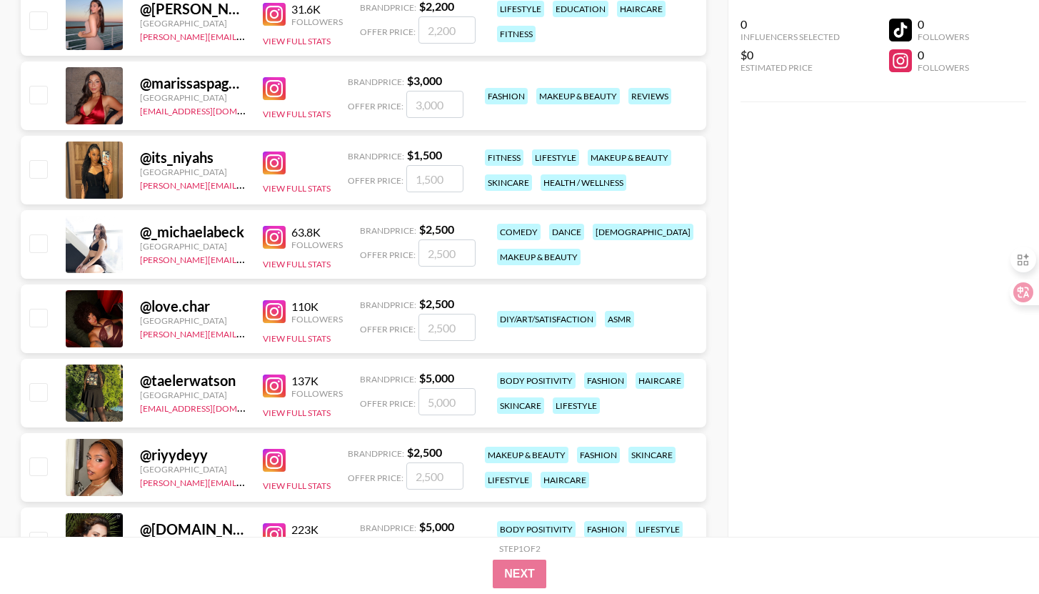
scroll to position [3426, 0]
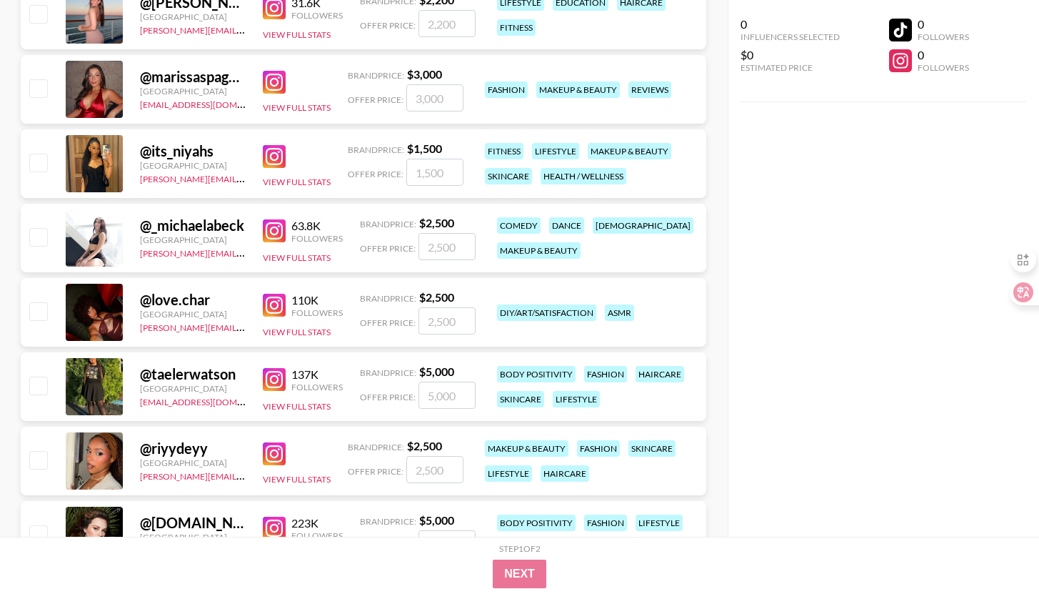
click at [276, 307] on img at bounding box center [274, 305] width 23 height 23
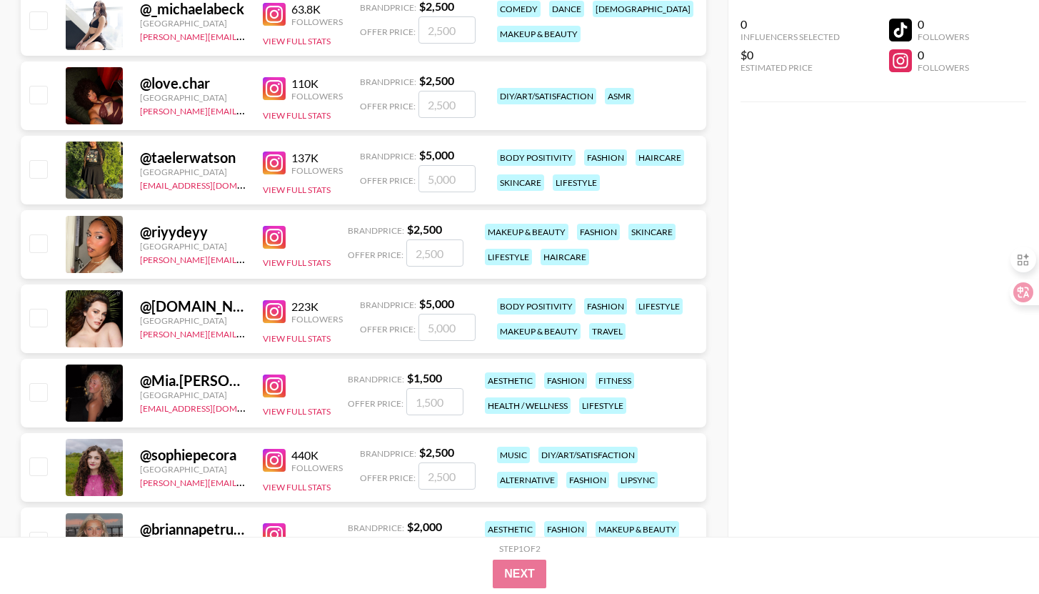
scroll to position [3644, 0]
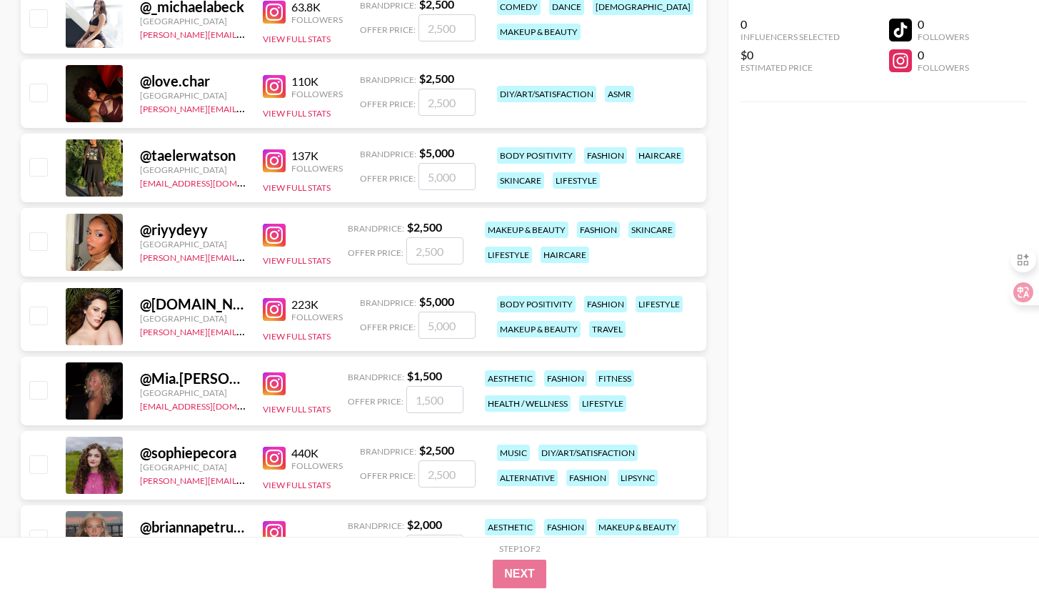
click at [281, 307] on img at bounding box center [274, 309] width 23 height 23
